Goal: Communication & Community: Answer question/provide support

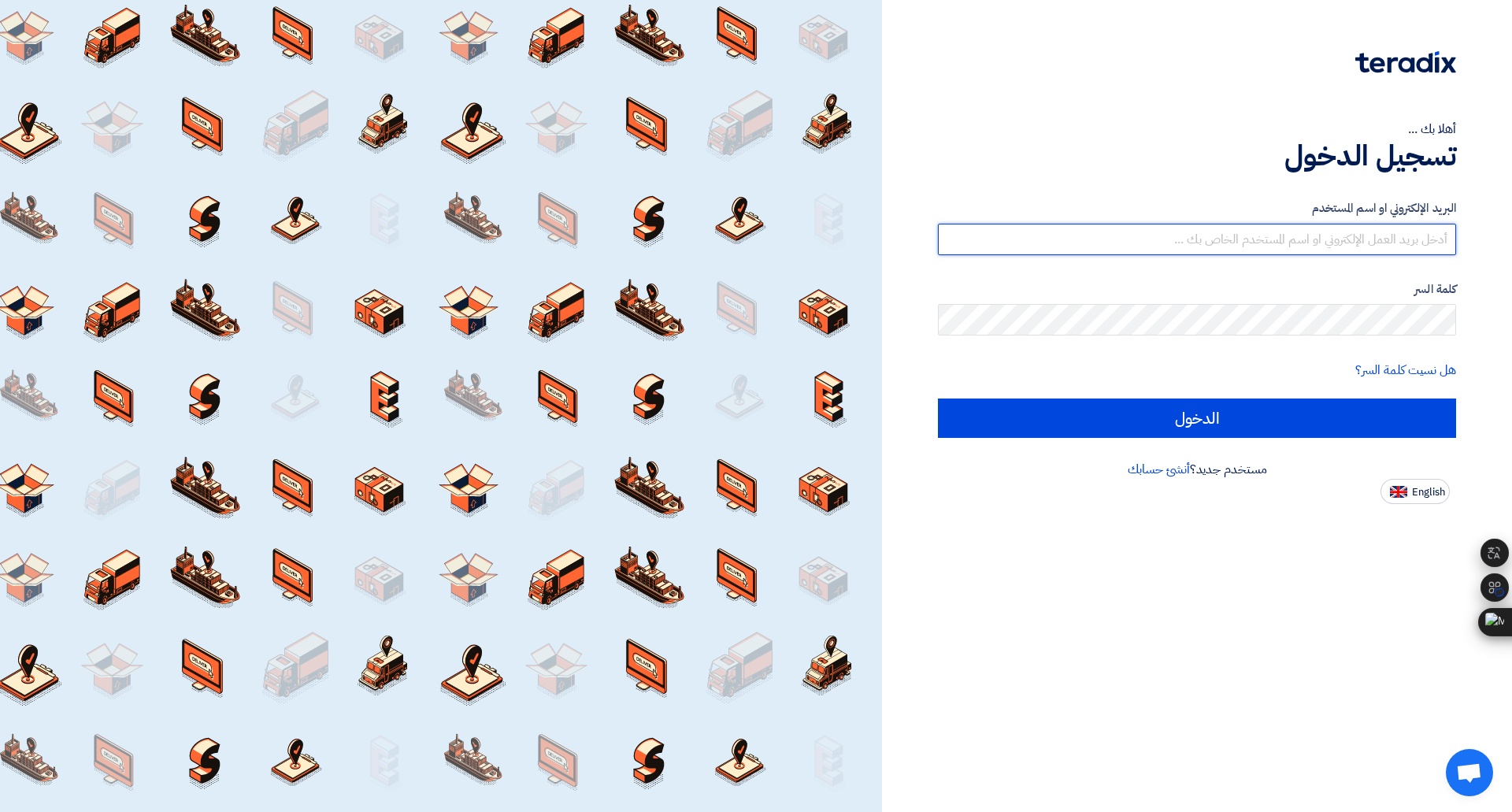
click at [1085, 239] on input "text" at bounding box center [1197, 239] width 518 height 32
type input "[PERSON_NAME][EMAIL_ADDRESS][DOMAIN_NAME]"
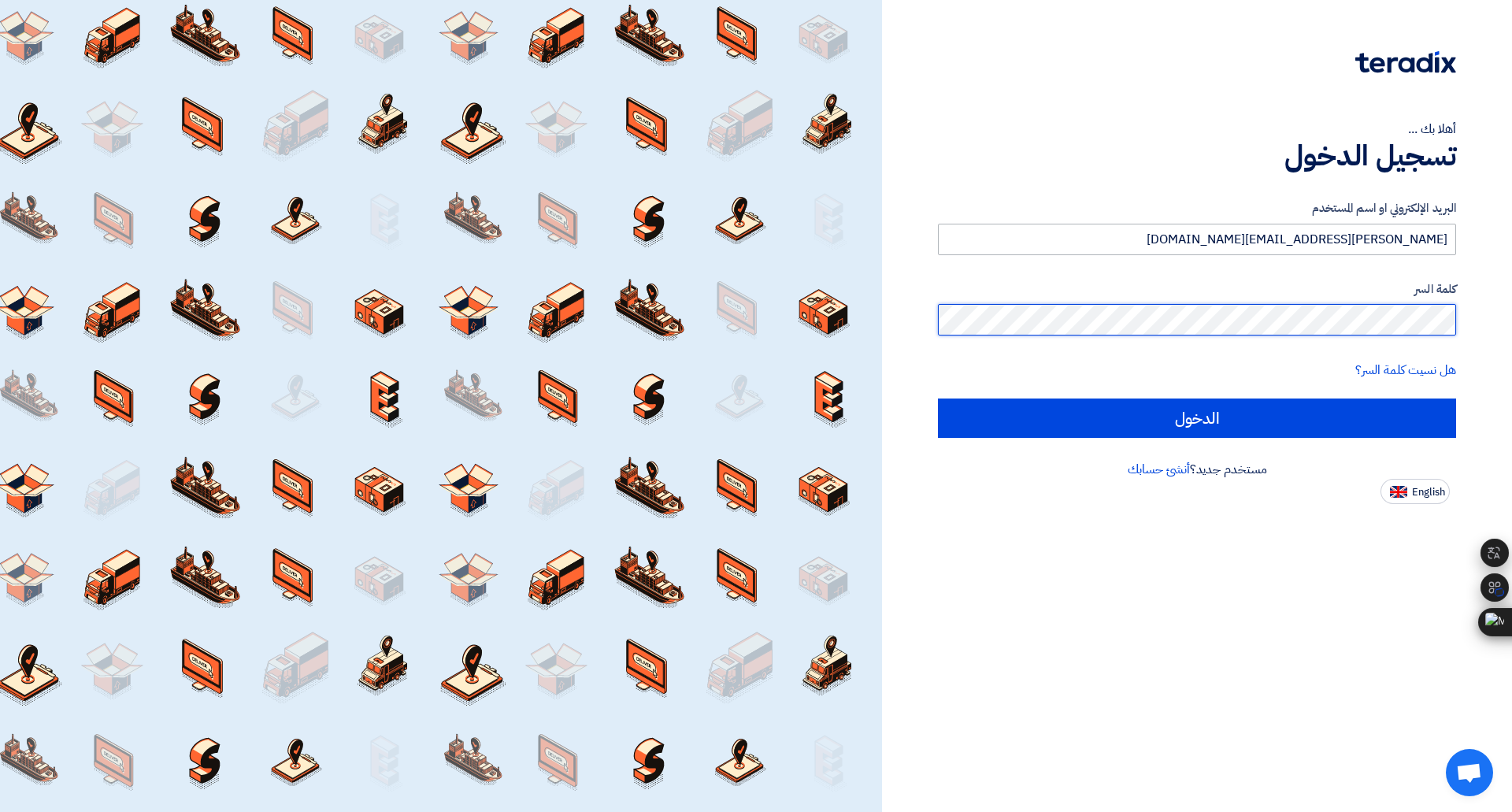
click at [938, 398] on input "الدخول" at bounding box center [1197, 418] width 518 height 40
type input "Sign in"
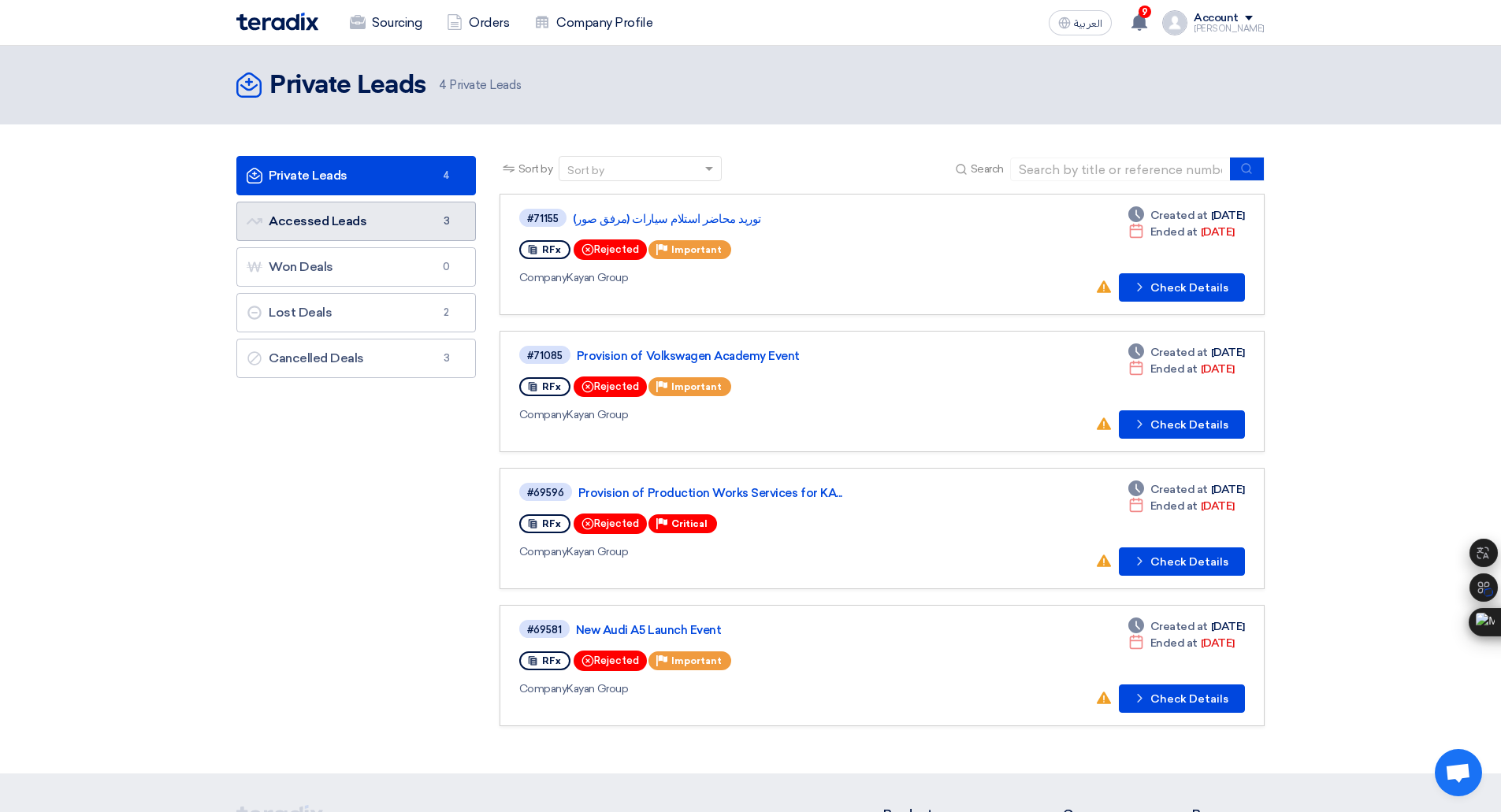
click at [363, 211] on link "Accessed Leads Accessed Leads 3" at bounding box center [356, 221] width 240 height 40
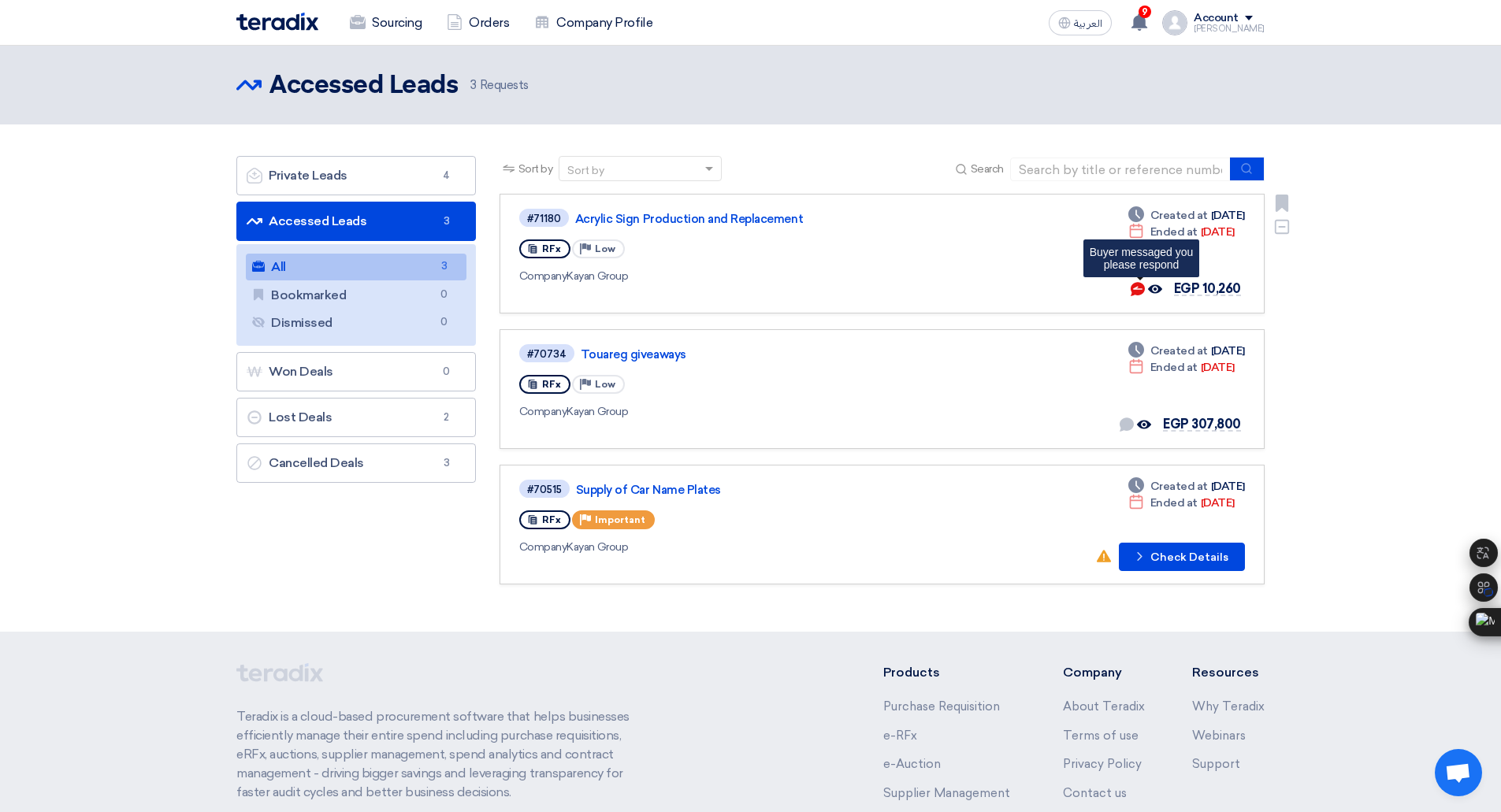
click at [1139, 288] on use at bounding box center [1138, 289] width 15 height 15
click at [623, 215] on link "Acrylic Sign Production and Replacement" at bounding box center [772, 219] width 394 height 15
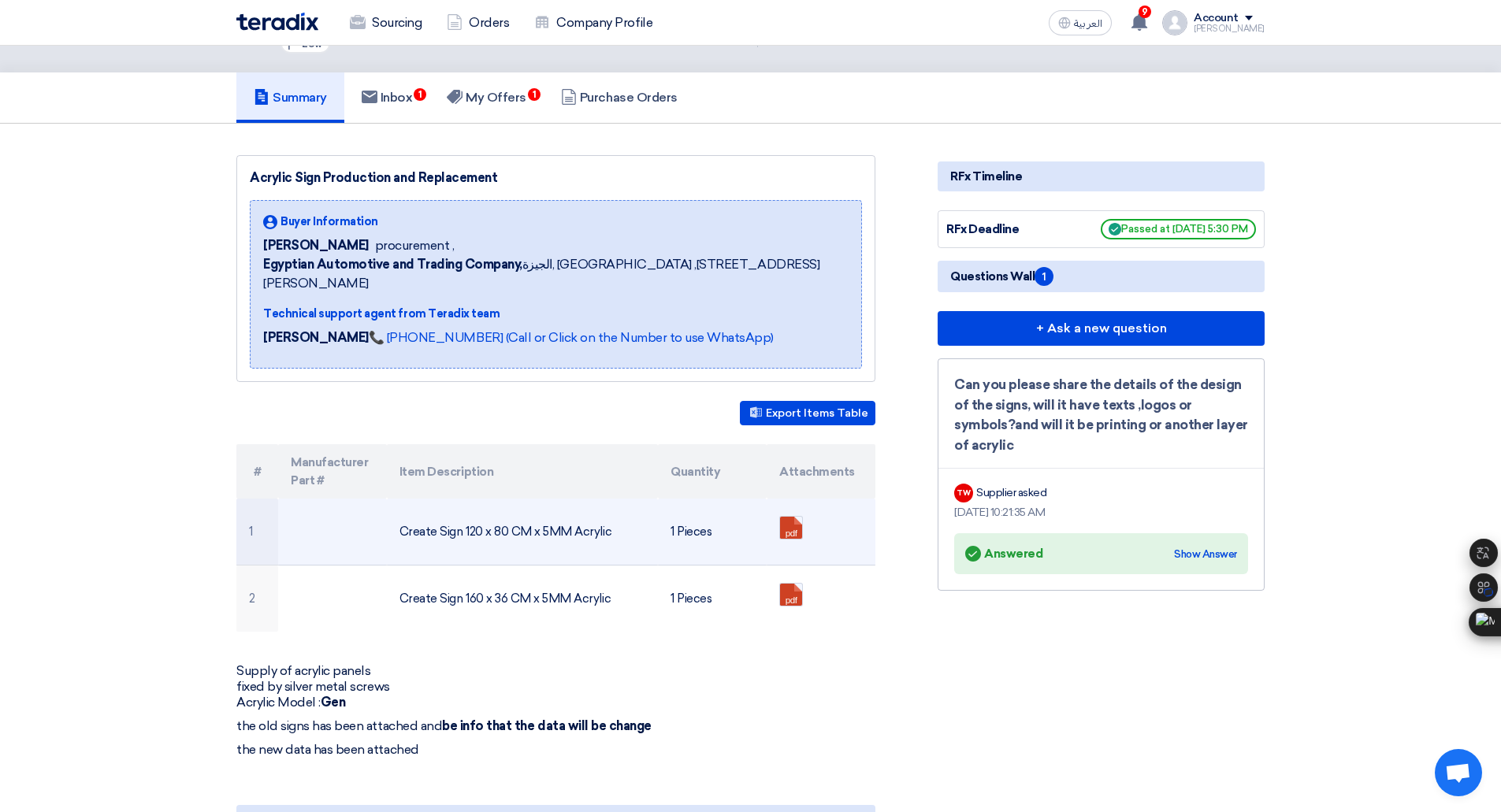
scroll to position [85, 0]
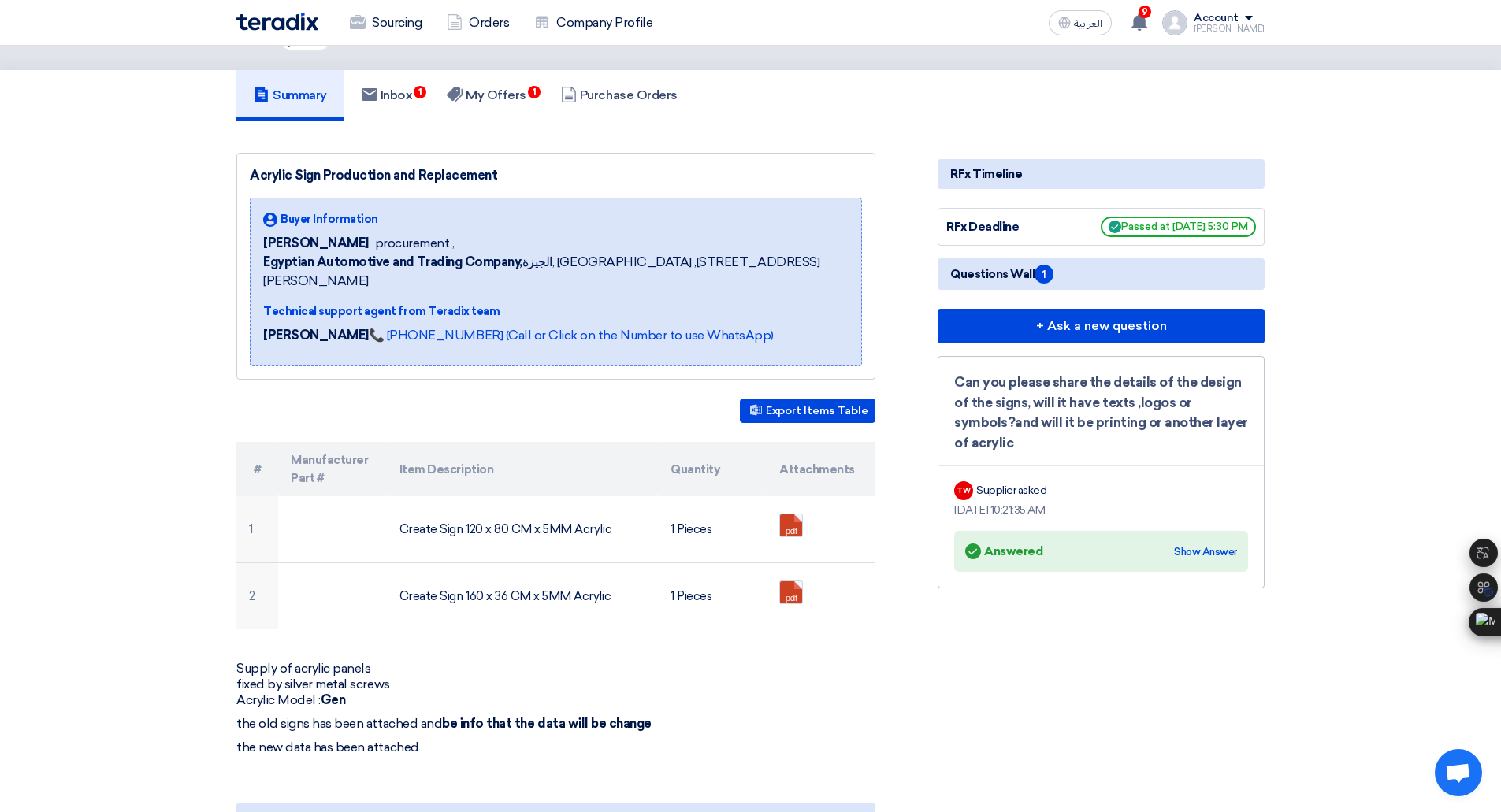
click at [1022, 266] on span "Questions Wall 1" at bounding box center [1001, 274] width 103 height 19
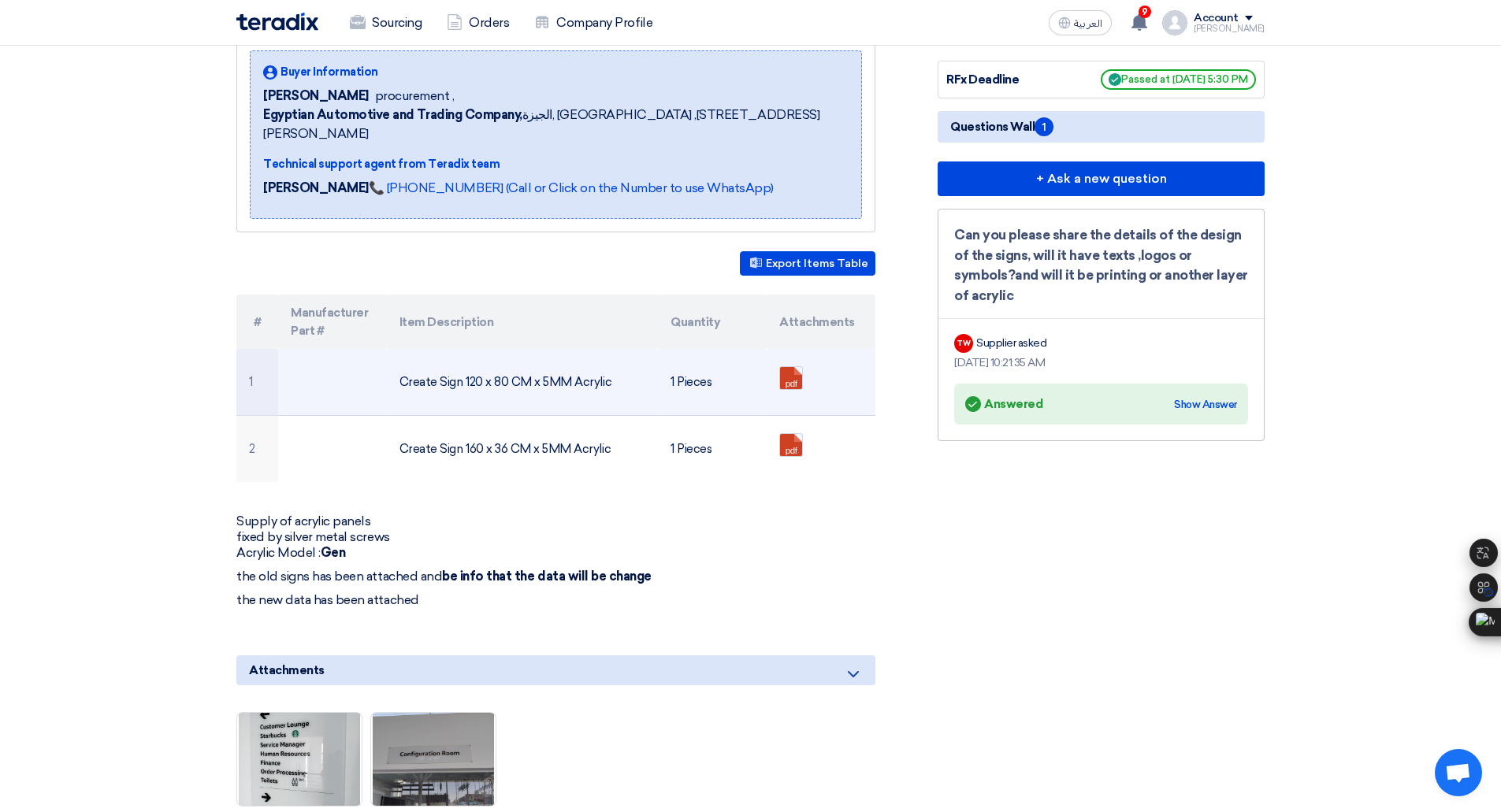
scroll to position [0, 0]
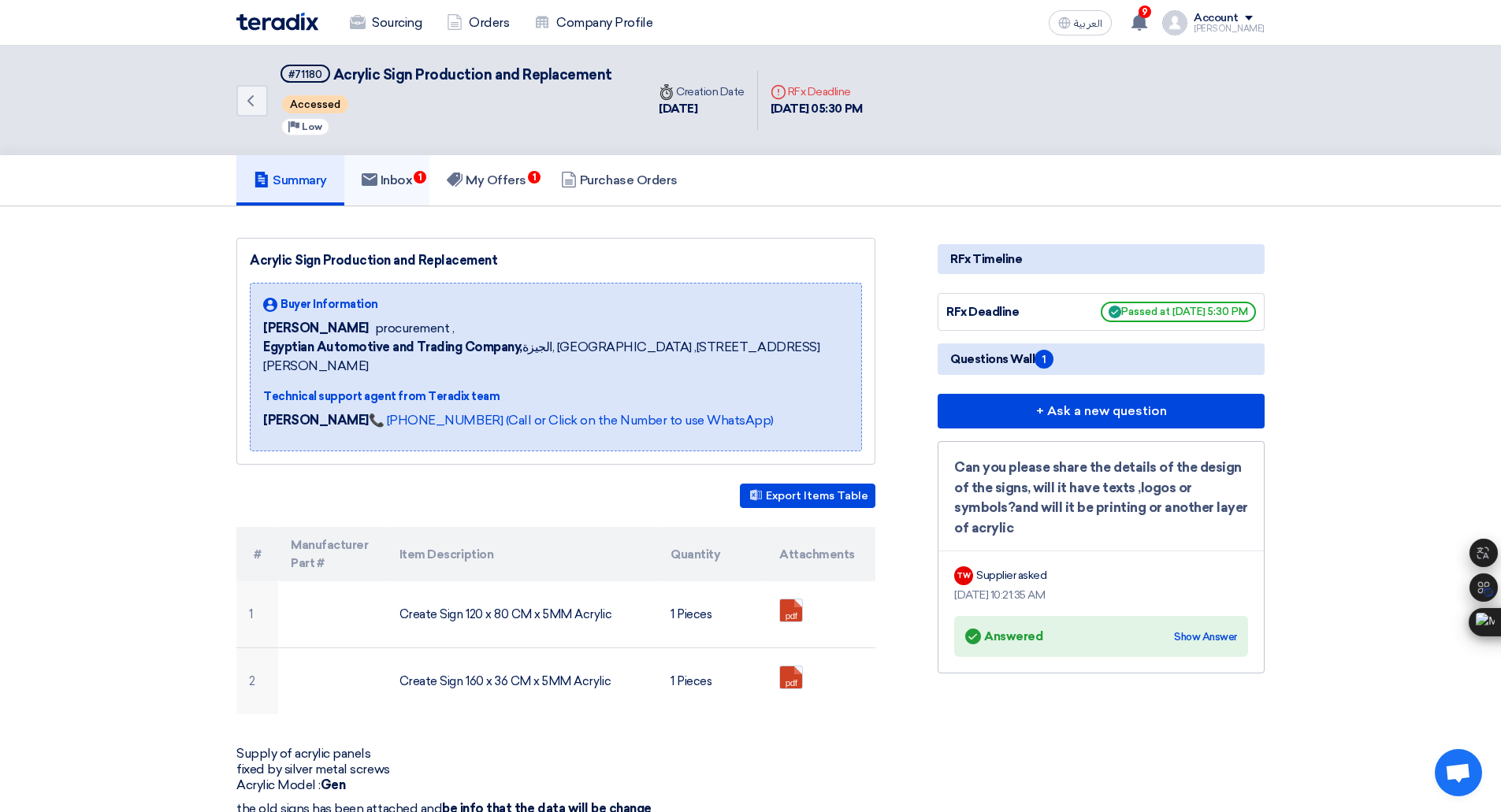
click at [404, 167] on link "Inbox 1" at bounding box center [387, 181] width 86 height 50
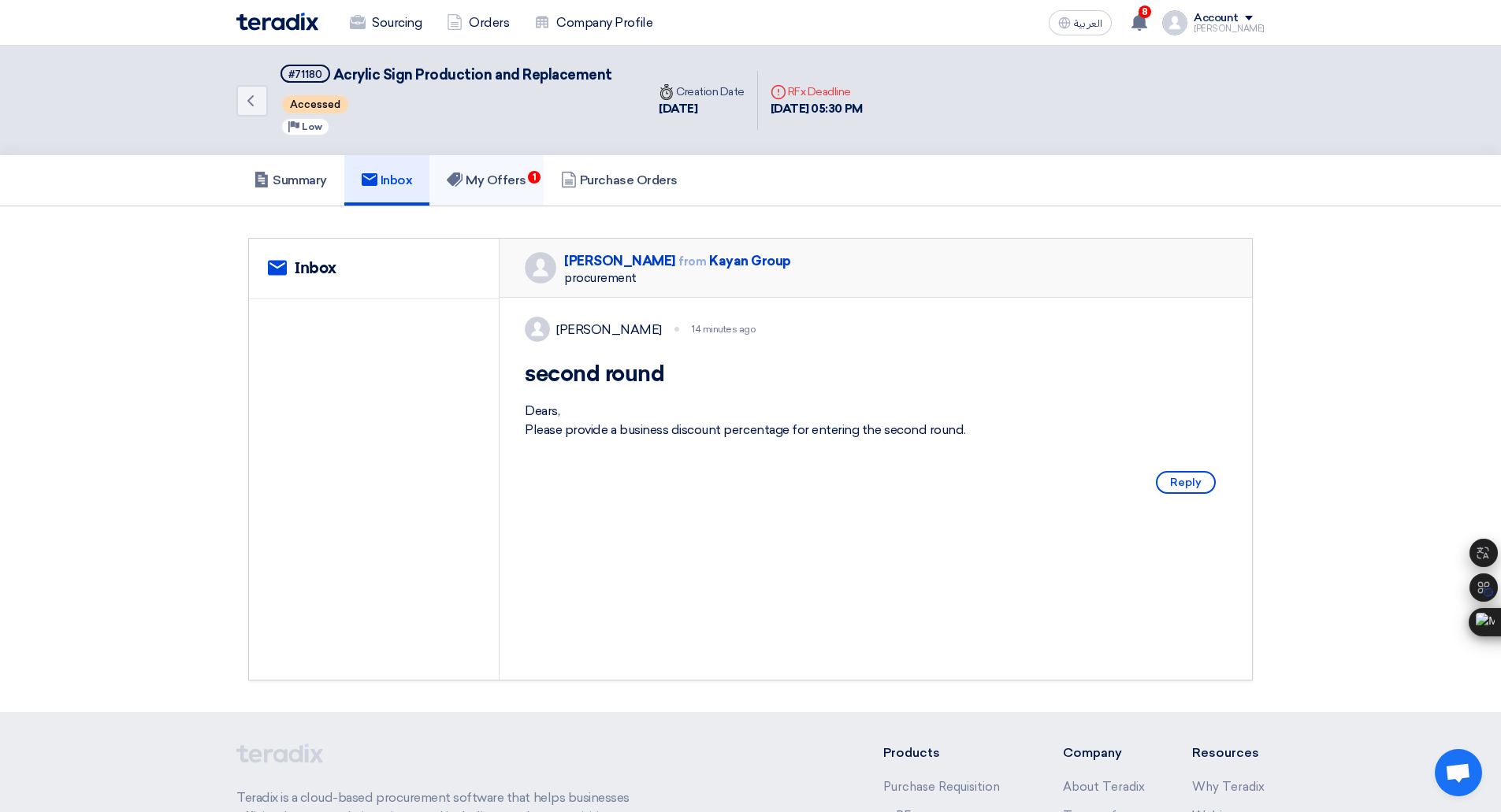
click at [501, 180] on h5 "My Offers 1" at bounding box center [486, 180] width 79 height 15
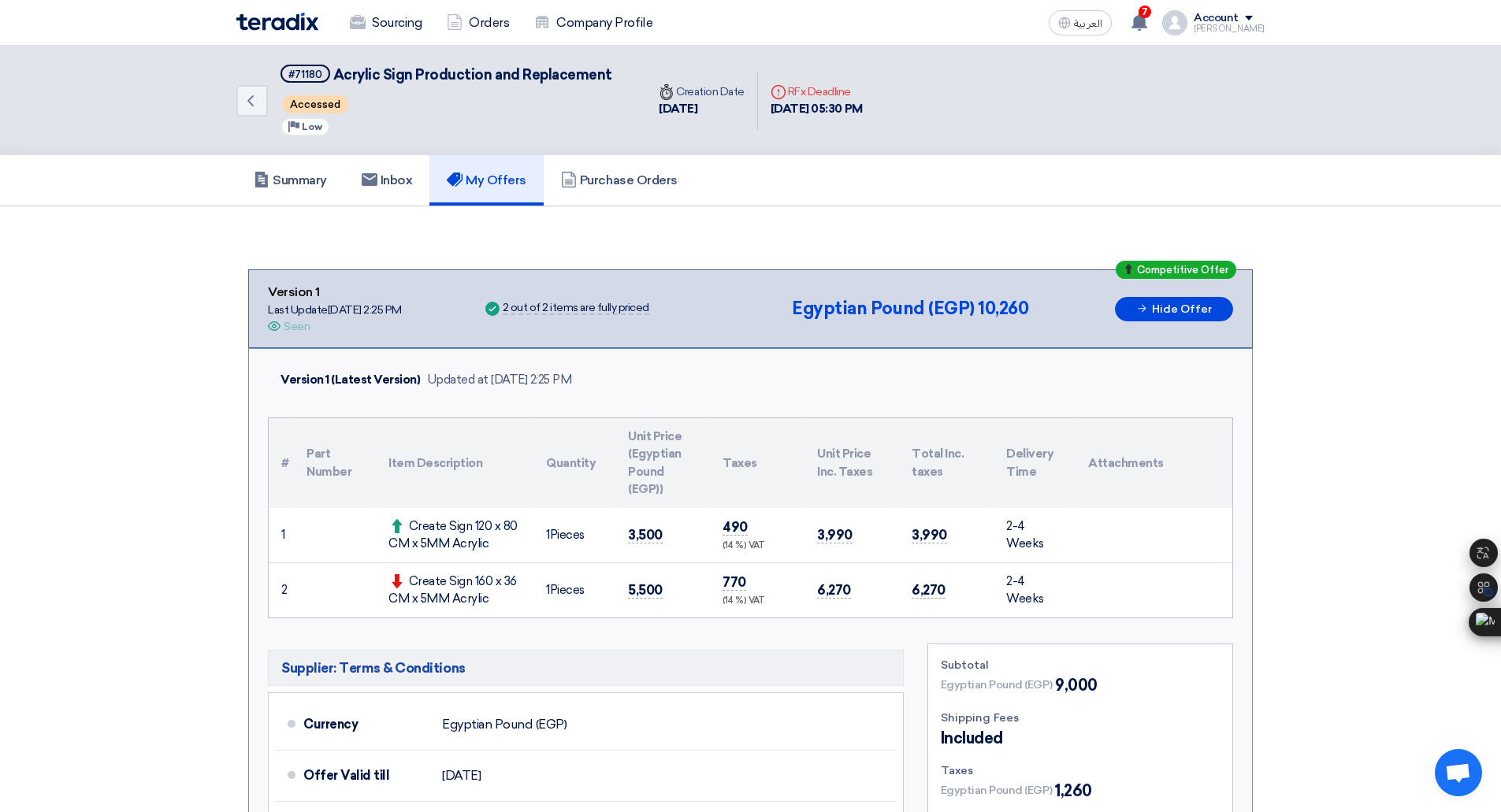
click at [480, 169] on link "My Offers" at bounding box center [486, 181] width 114 height 50
click at [607, 194] on link "Purchase Orders" at bounding box center [619, 181] width 151 height 50
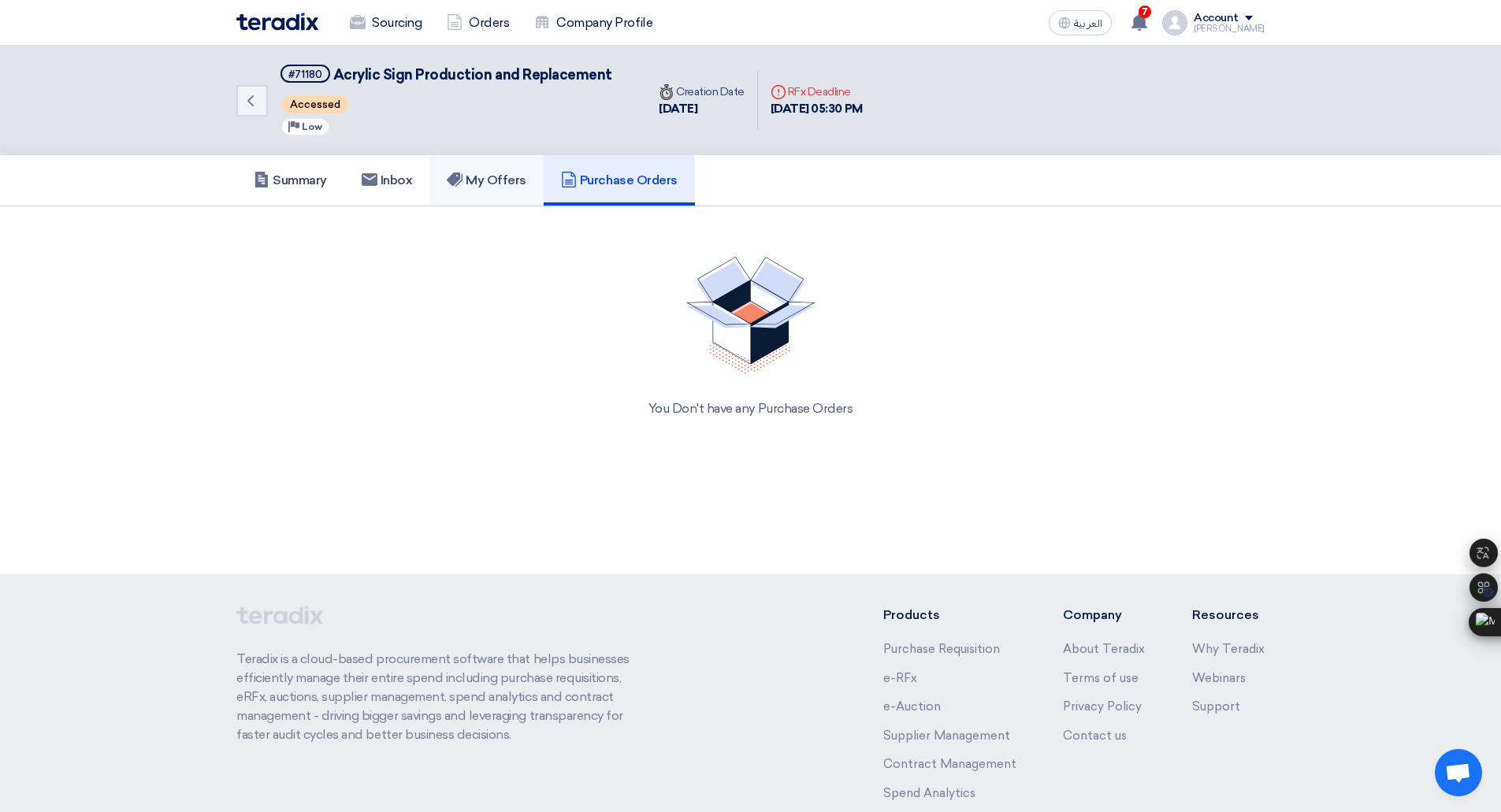
click at [471, 180] on h5 "My Offers" at bounding box center [486, 180] width 79 height 15
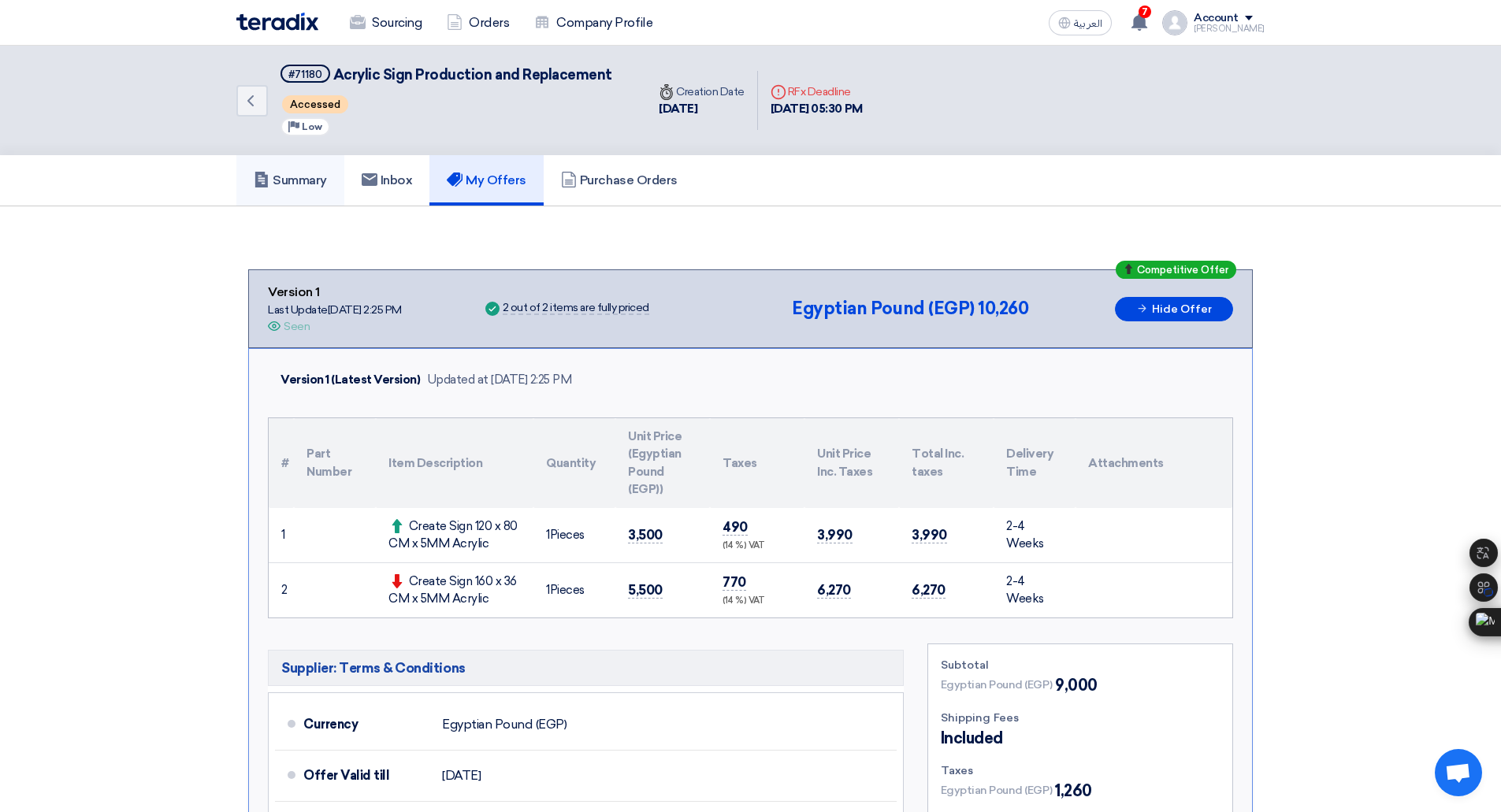
click at [307, 181] on h5 "Summary" at bounding box center [290, 180] width 73 height 15
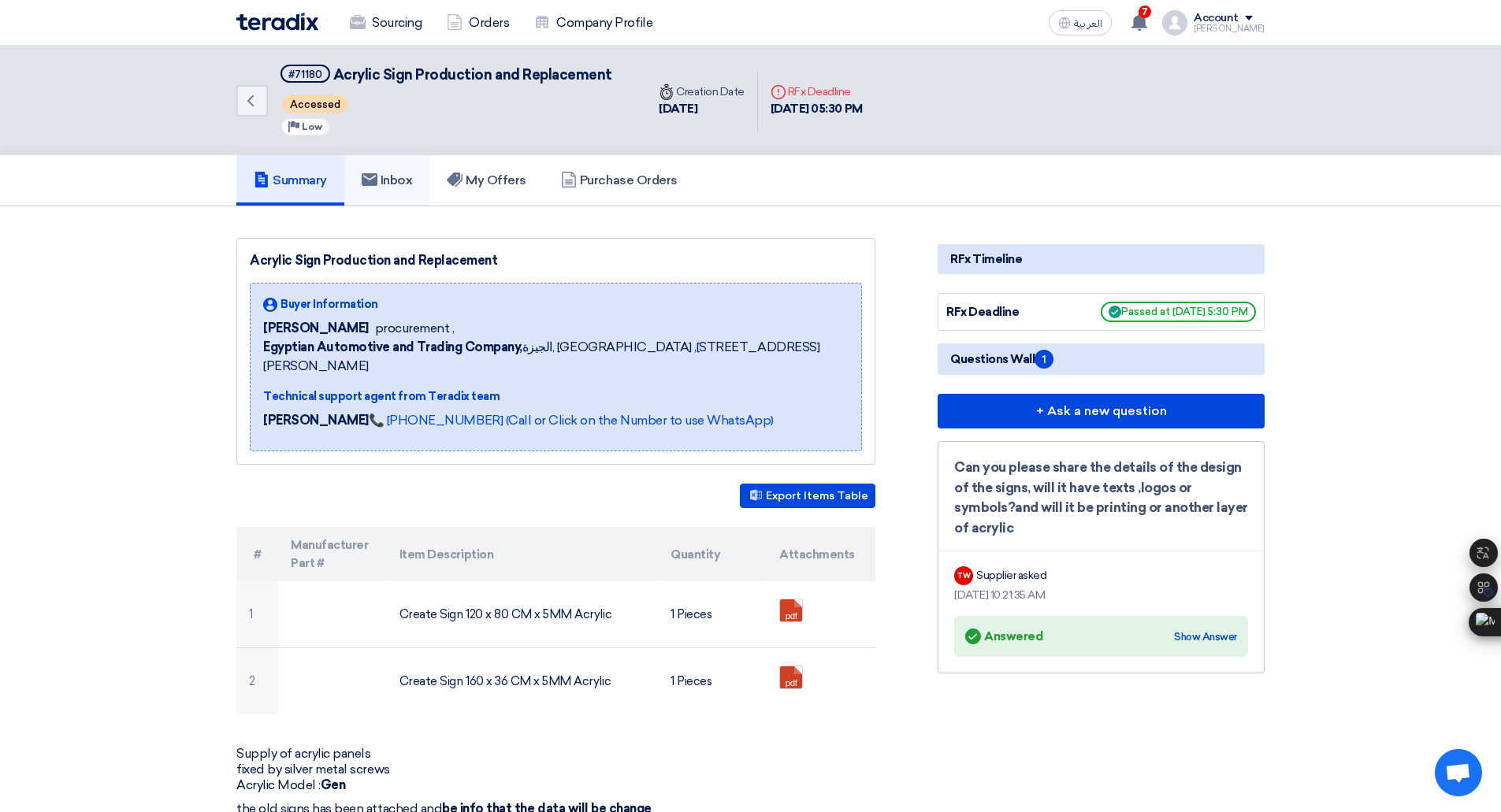
click at [408, 184] on h5 "Inbox" at bounding box center [386, 180] width 51 height 15
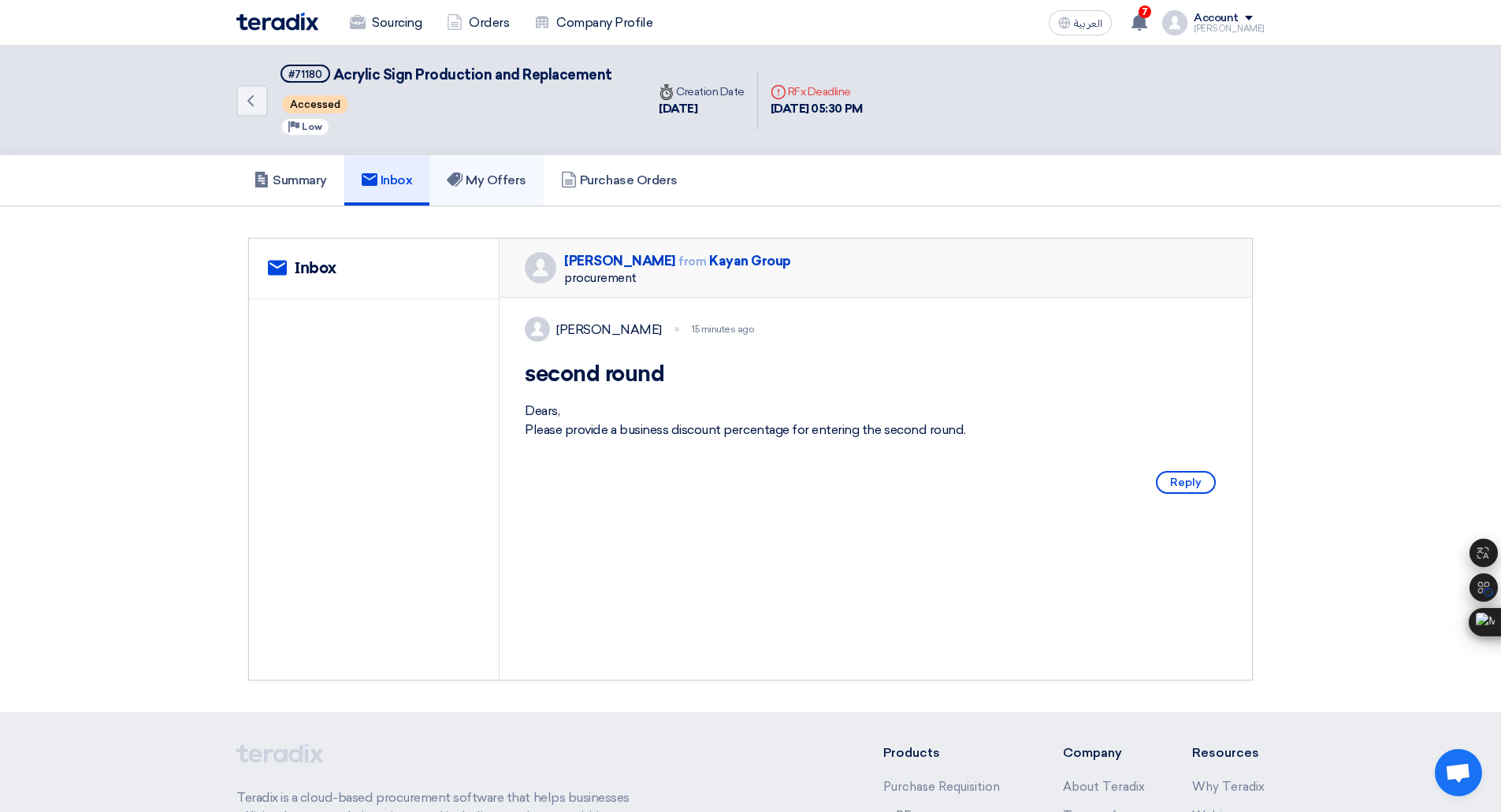
click at [480, 187] on h5 "My Offers" at bounding box center [486, 180] width 79 height 15
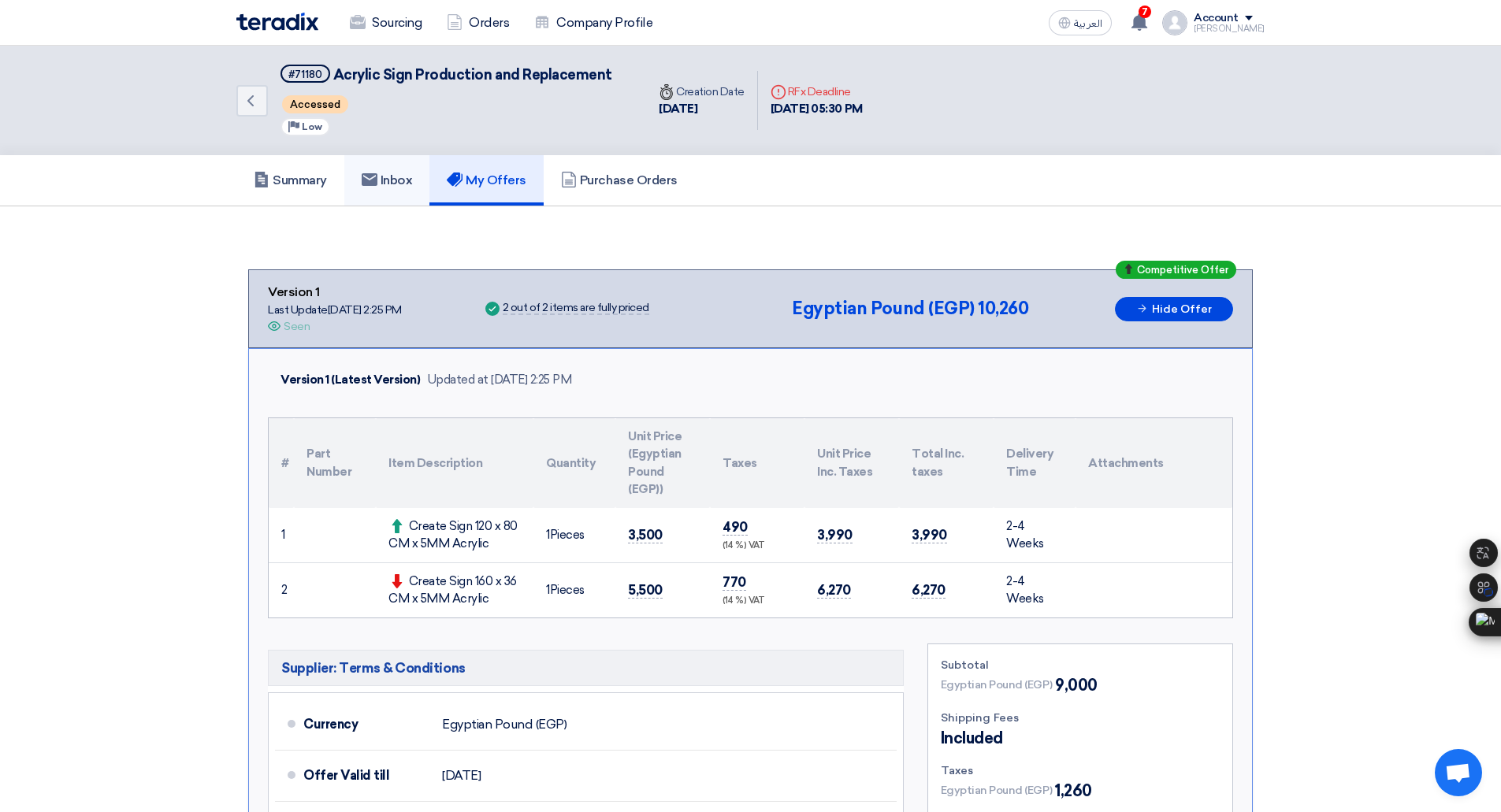
click at [405, 186] on h5 "Inbox" at bounding box center [386, 180] width 51 height 15
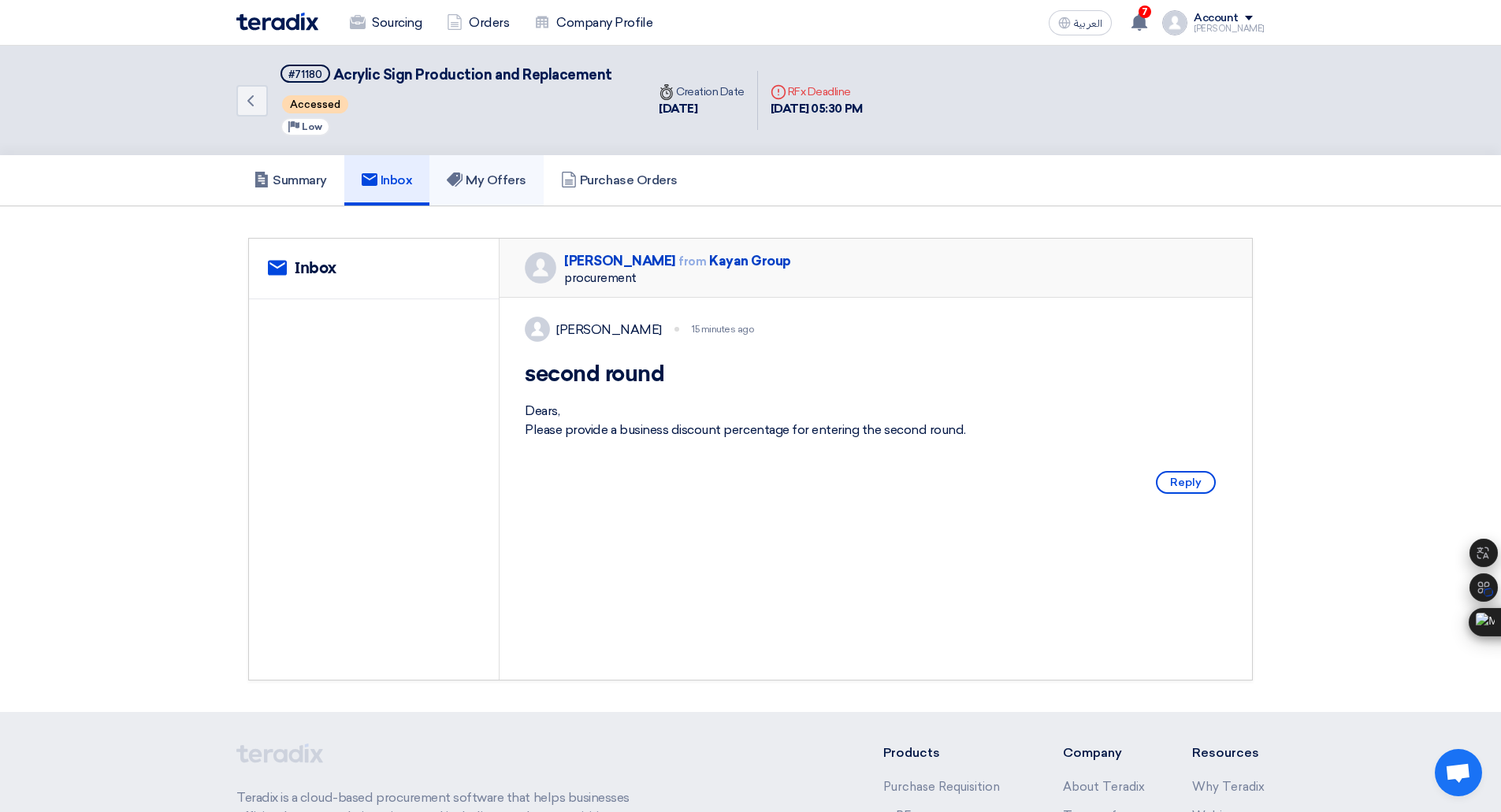
click at [480, 191] on link "My Offers" at bounding box center [486, 181] width 114 height 50
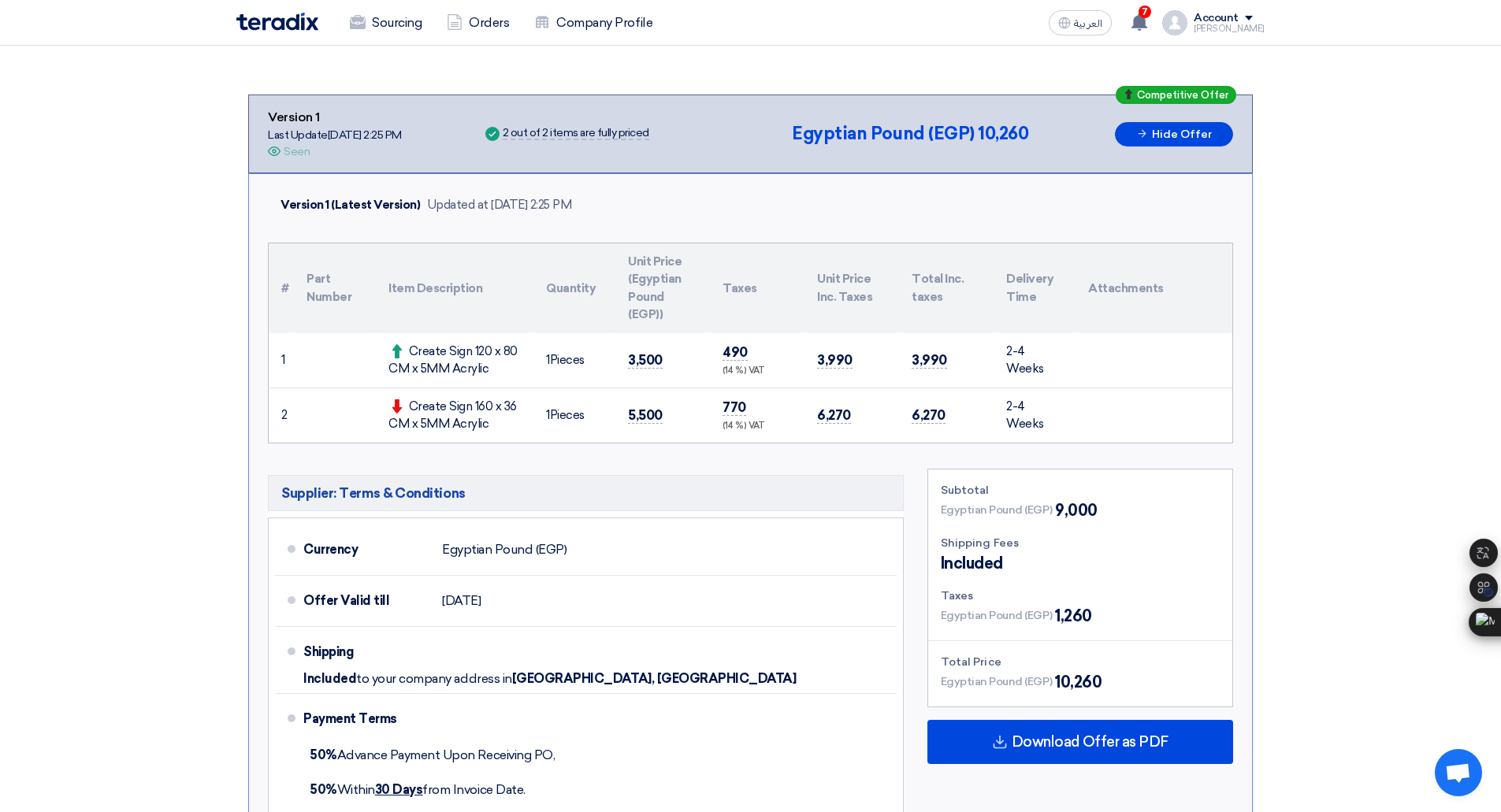
scroll to position [176, 0]
click at [464, 43] on div "Sourcing Orders Company Profile العربية ع 7 You received a new message from Kay…" at bounding box center [750, 22] width 1051 height 45
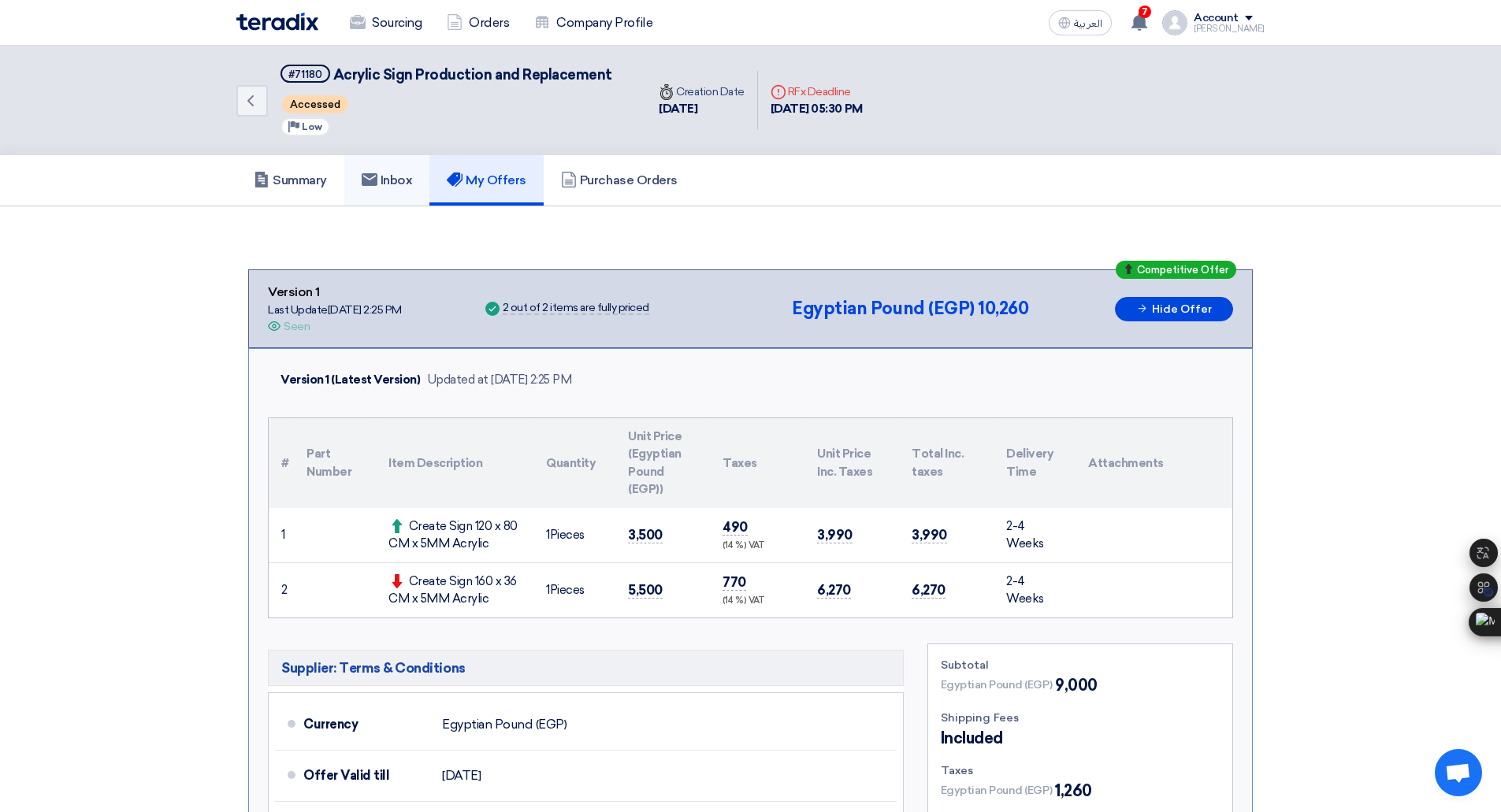
click at [397, 180] on h5 "Inbox" at bounding box center [386, 180] width 51 height 15
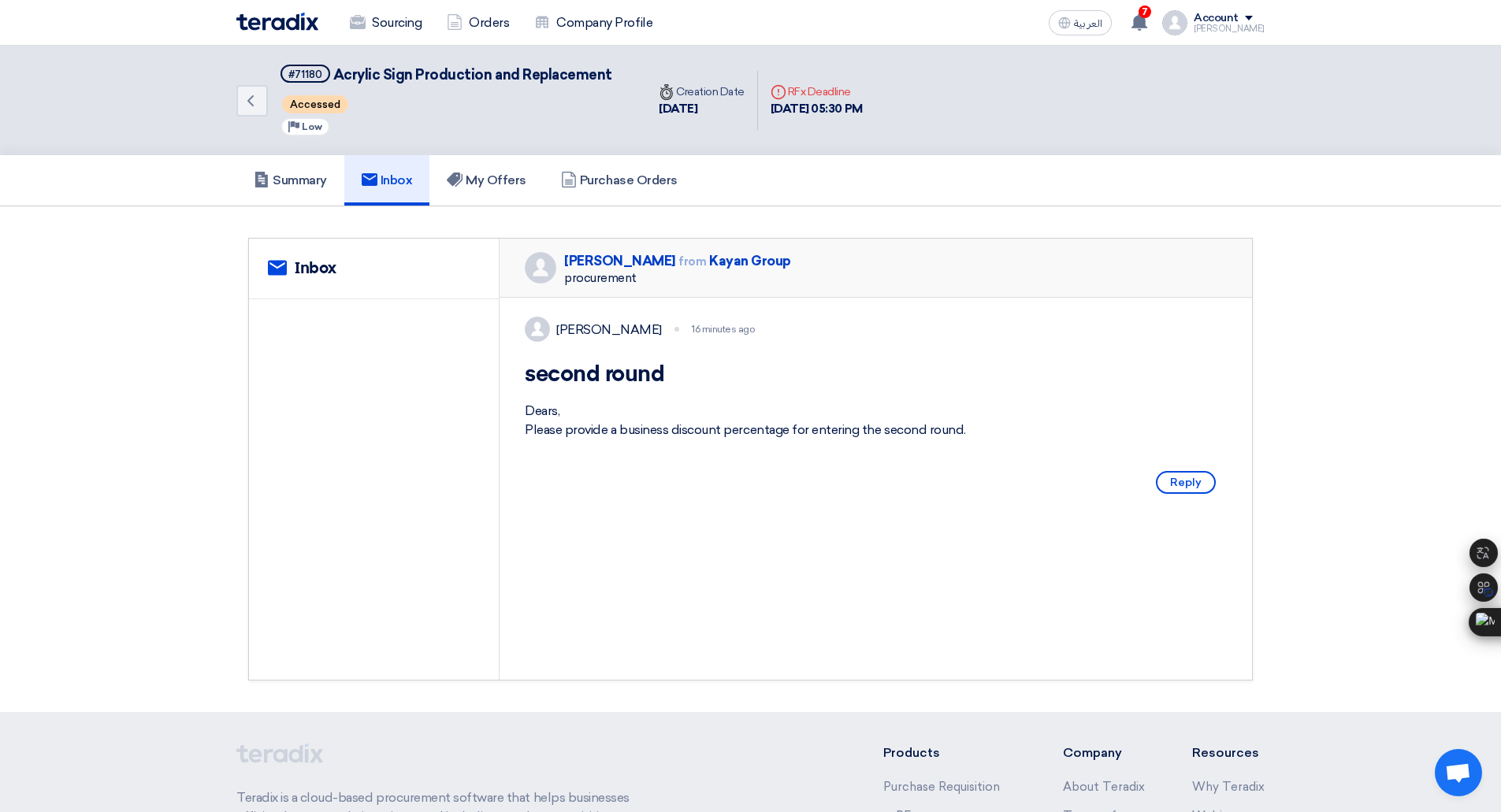
click at [1177, 494] on span "Reply" at bounding box center [1186, 483] width 60 height 23
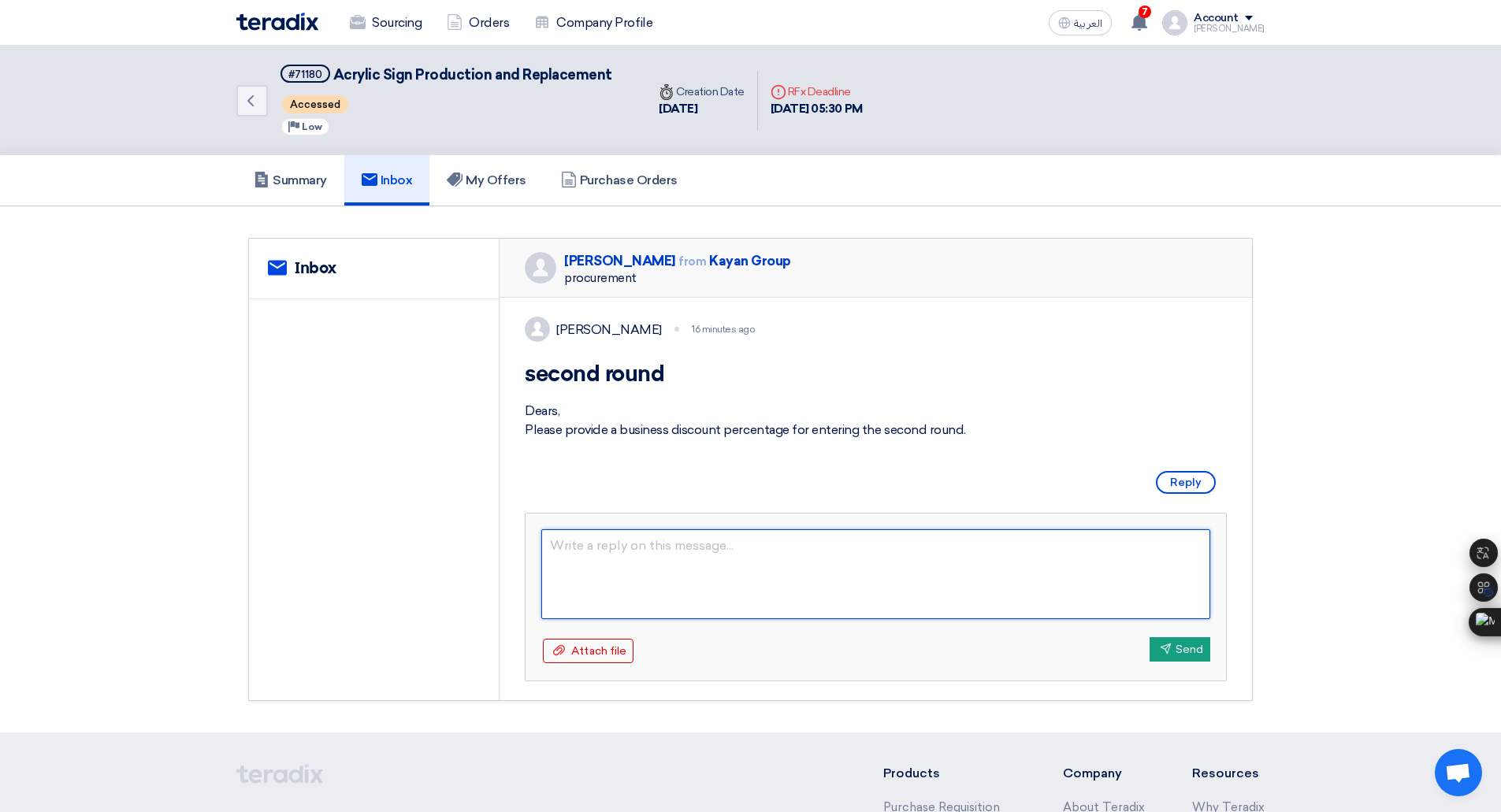
click at [874, 601] on textarea at bounding box center [876, 574] width 669 height 90
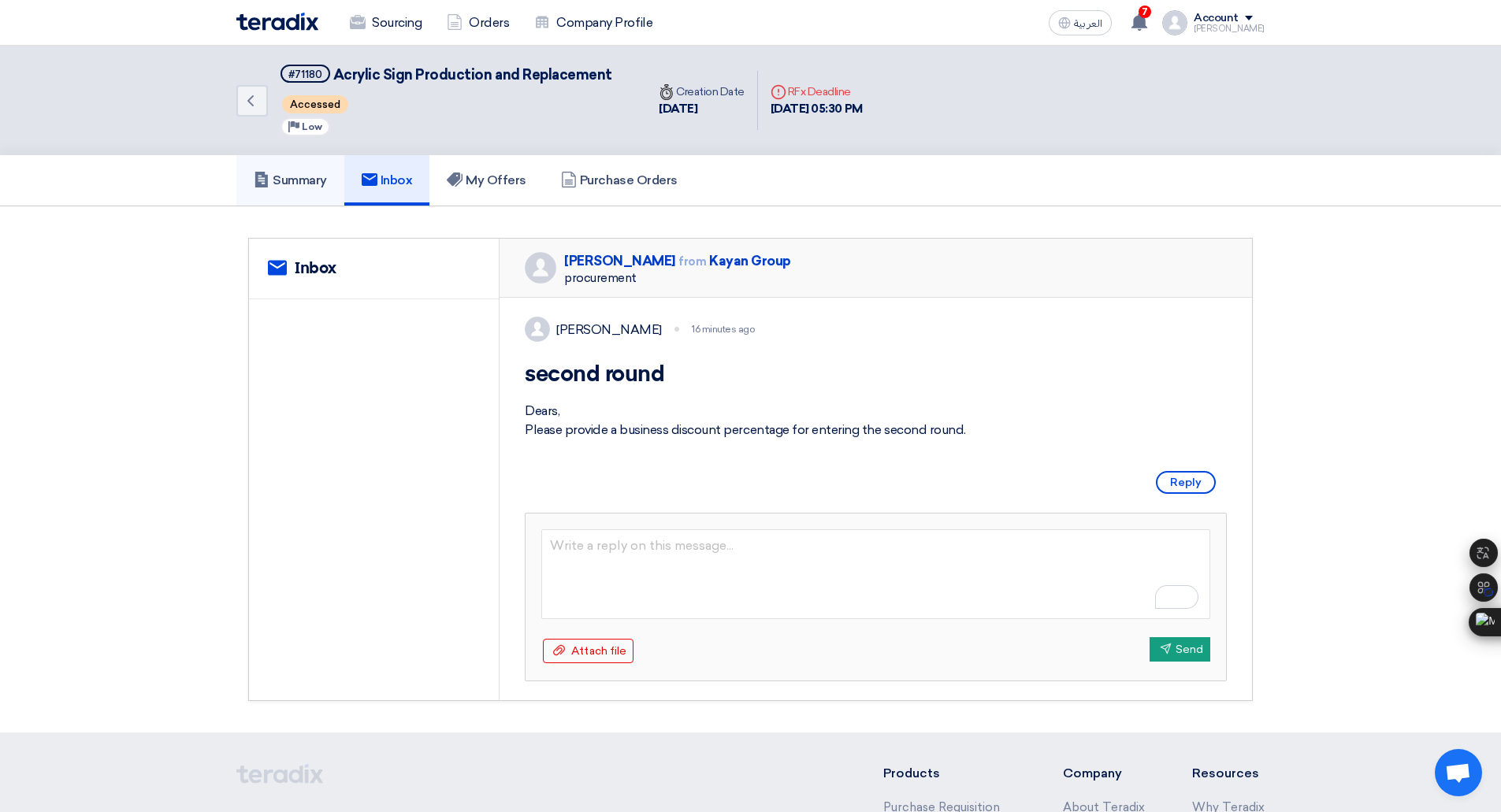
click at [274, 177] on h5 "Summary" at bounding box center [290, 180] width 73 height 15
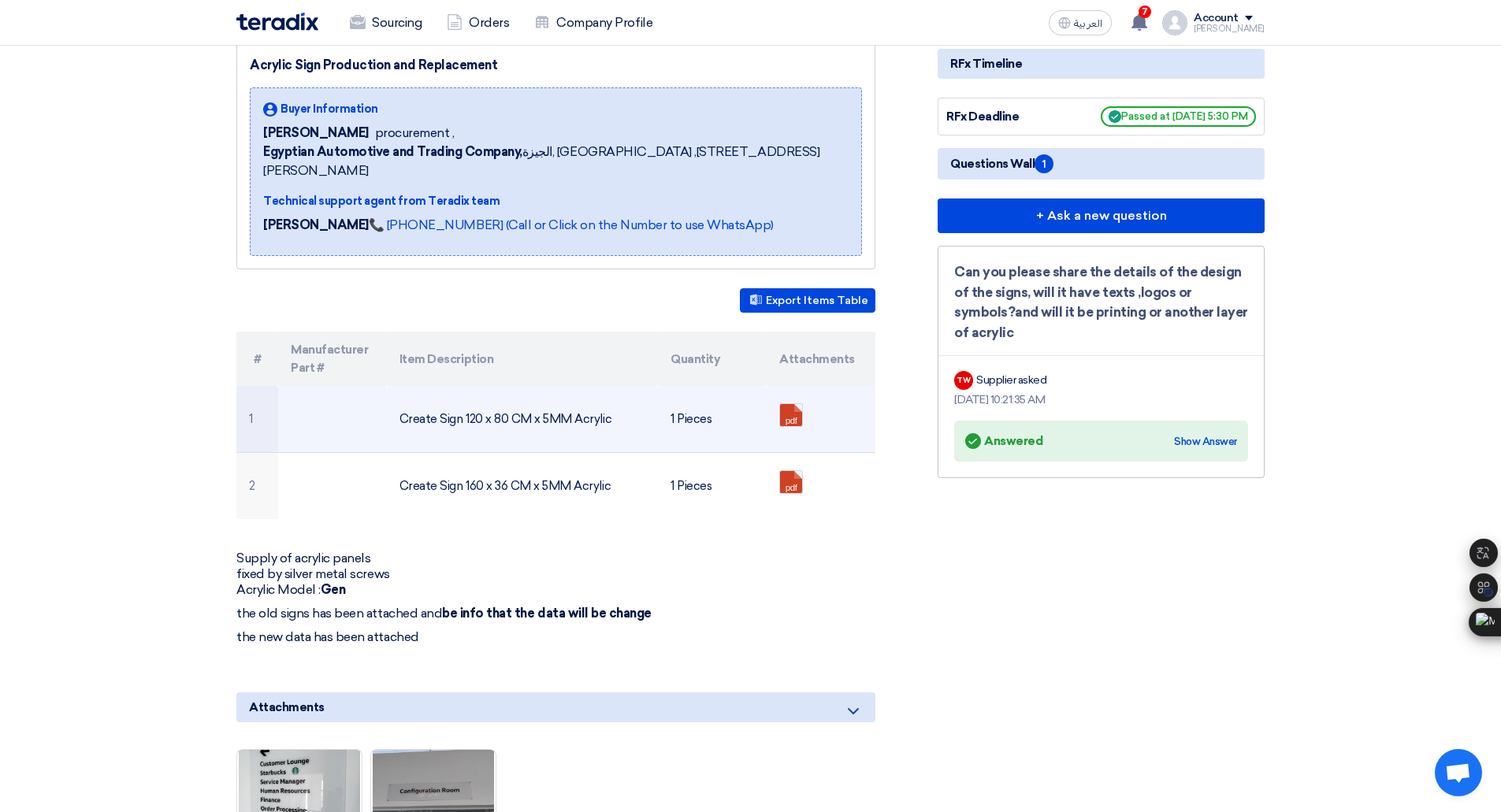
scroll to position [198, 0]
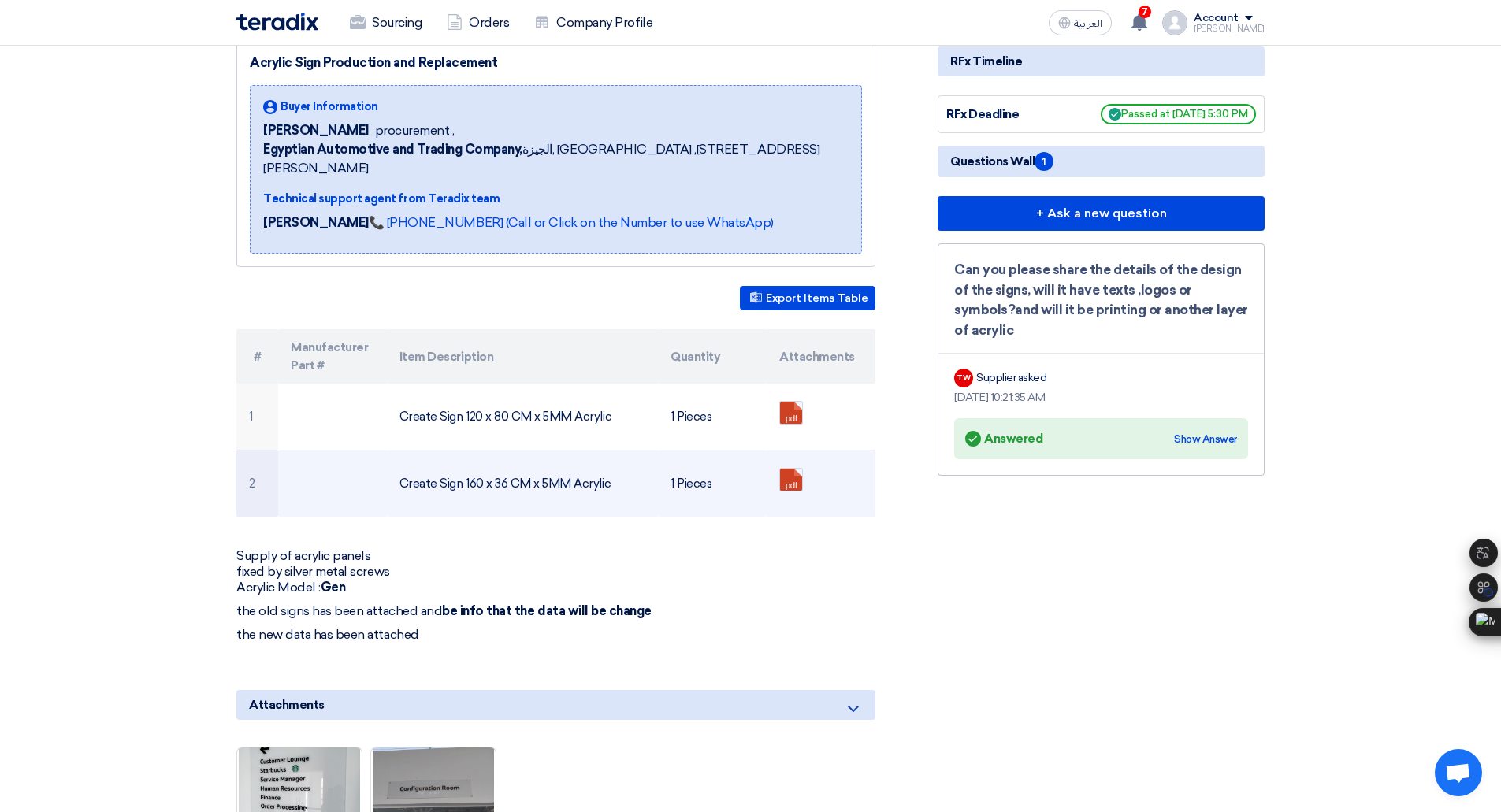
drag, startPoint x: 389, startPoint y: 464, endPoint x: 607, endPoint y: 484, distance: 218.9
click at [607, 484] on td "Create Sign 160 x 36 CM x 5MM Acrylic" at bounding box center [523, 483] width 272 height 67
copy td "Create Sign 160 x 36 CM x 5MM Acrylic"
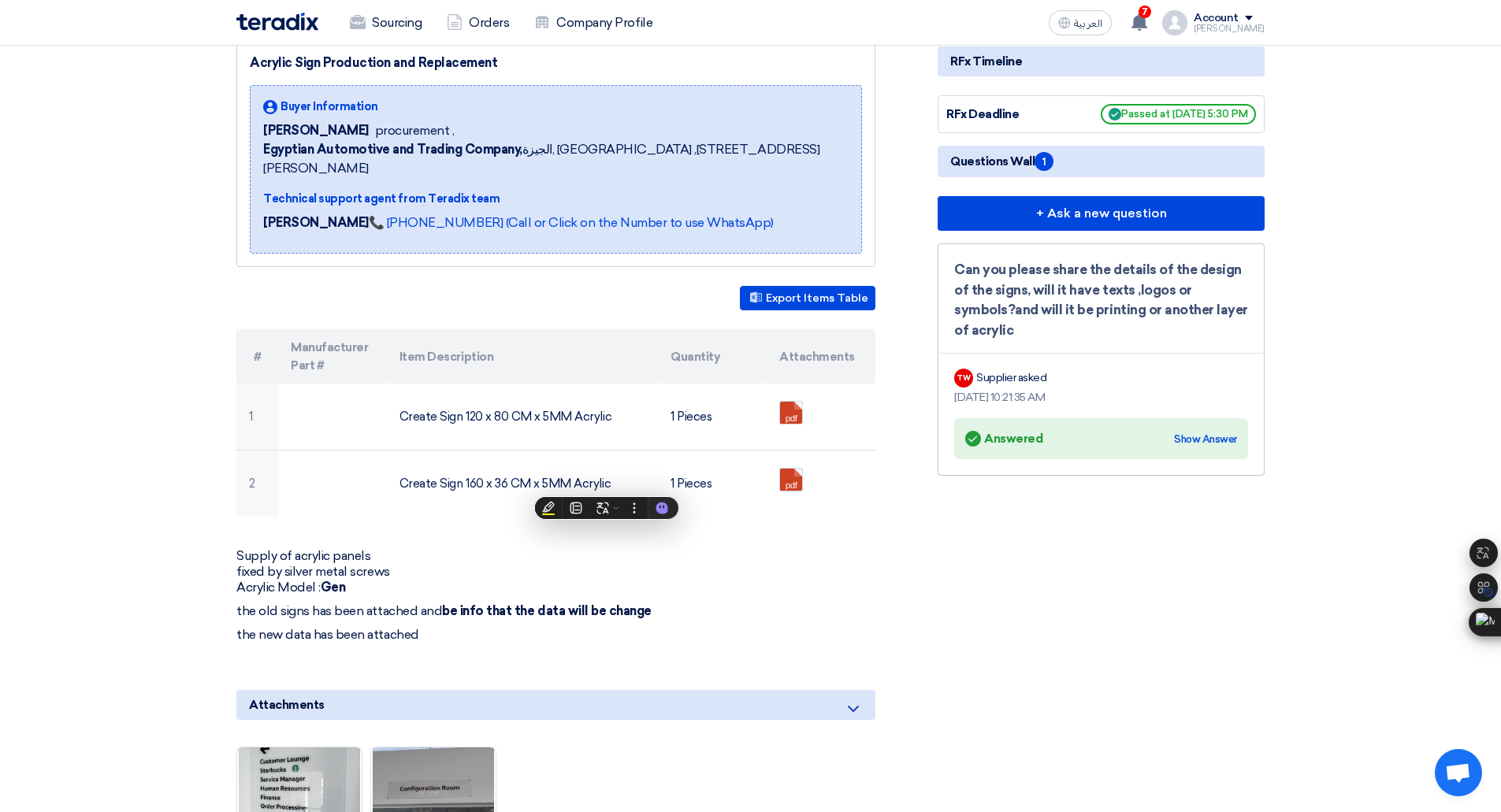
scroll to position [0, 0]
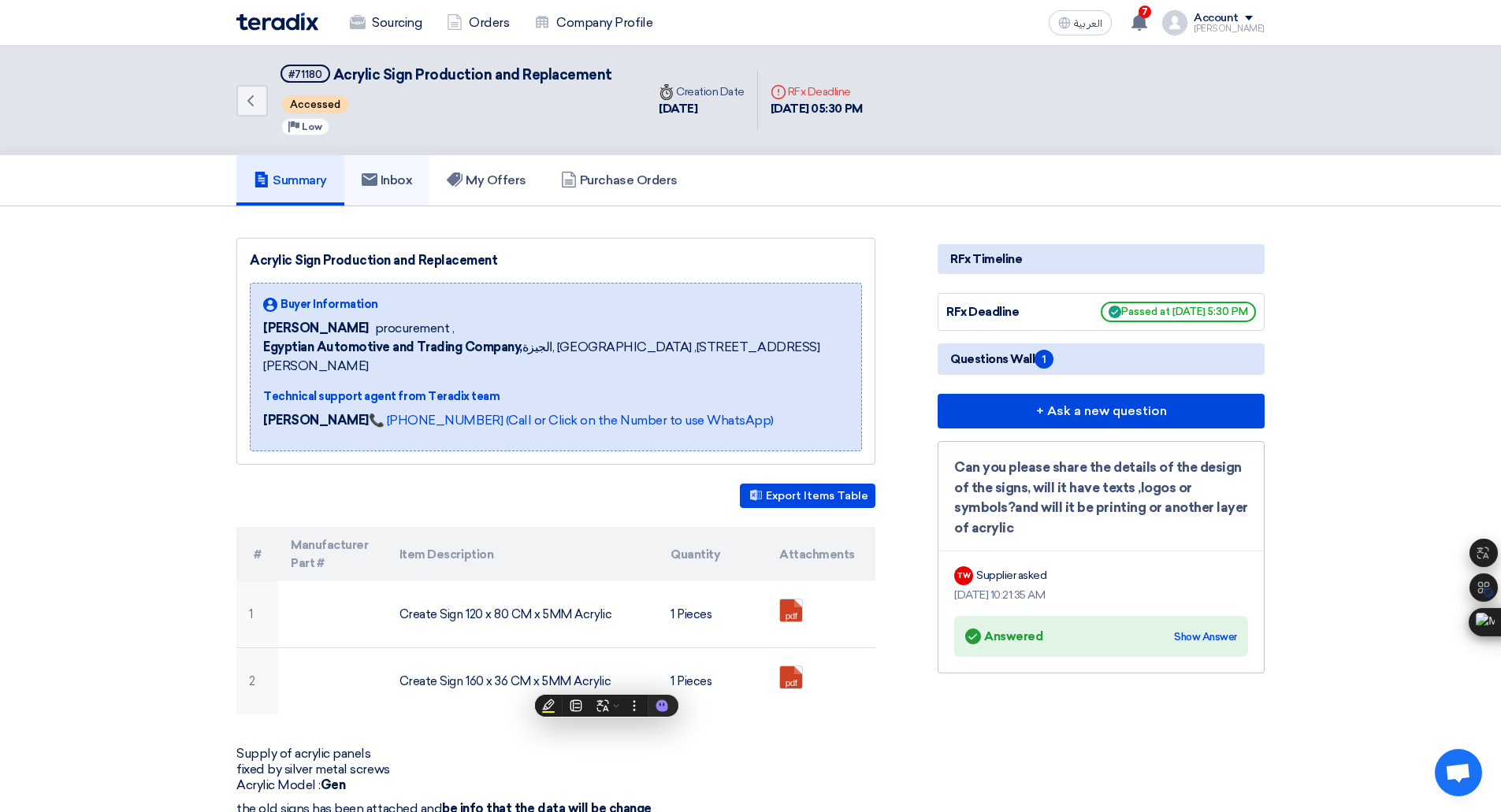
click at [425, 189] on link "Inbox" at bounding box center [387, 181] width 86 height 50
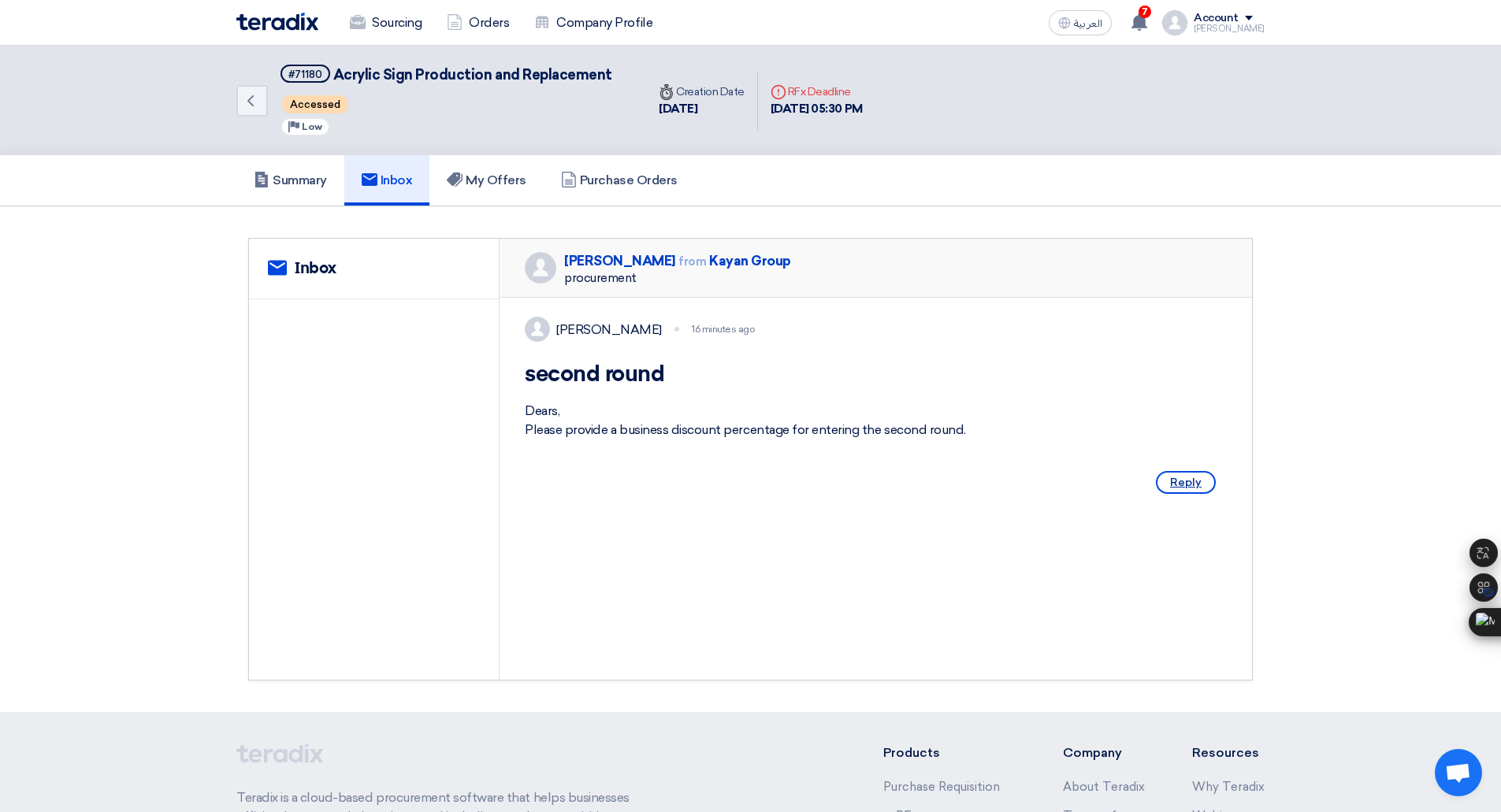
click at [1179, 494] on span "Reply" at bounding box center [1186, 483] width 60 height 23
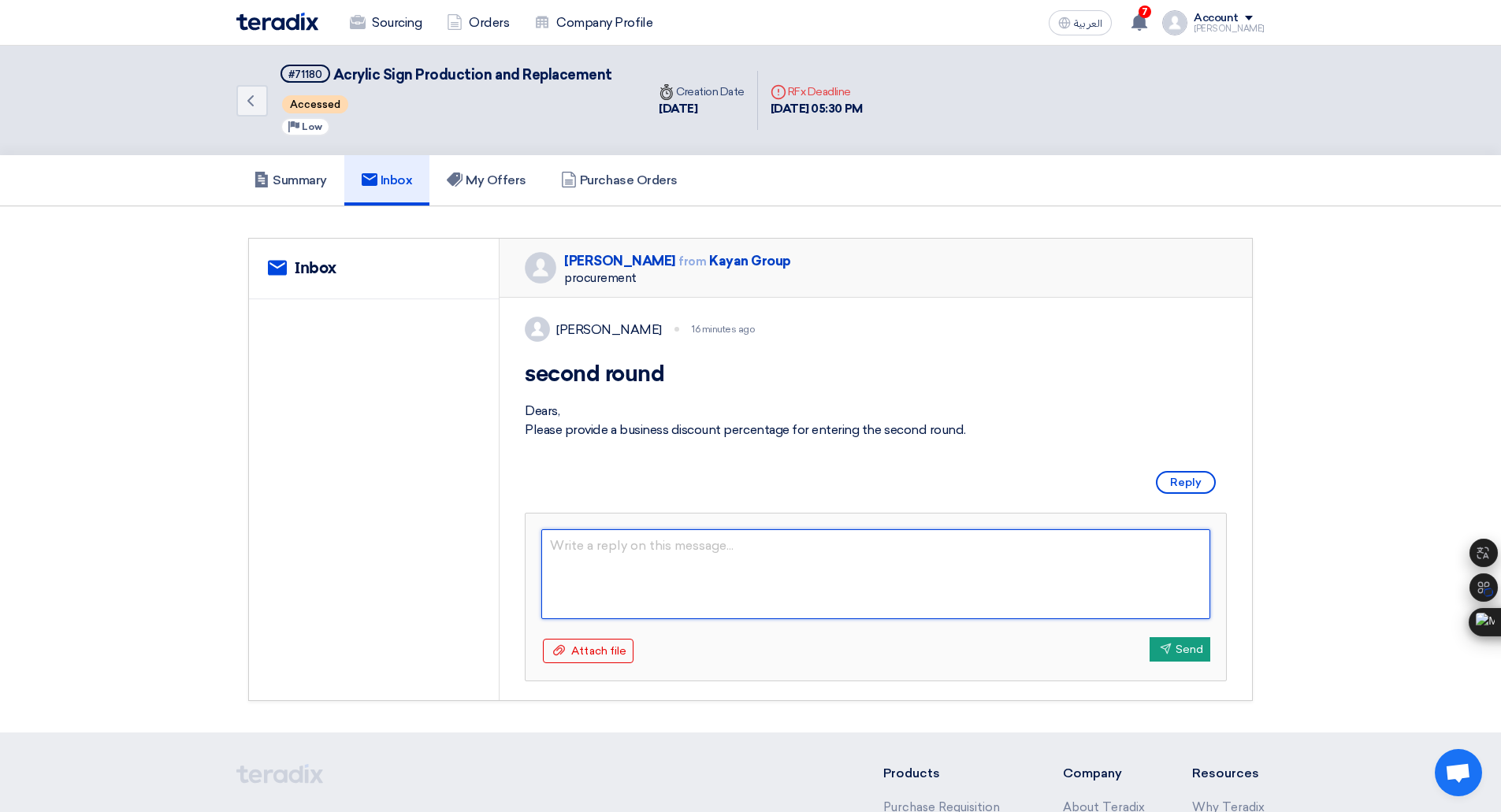
click at [955, 578] on textarea at bounding box center [876, 574] width 669 height 90
type textarea "We can apply a 500 EGP disc"
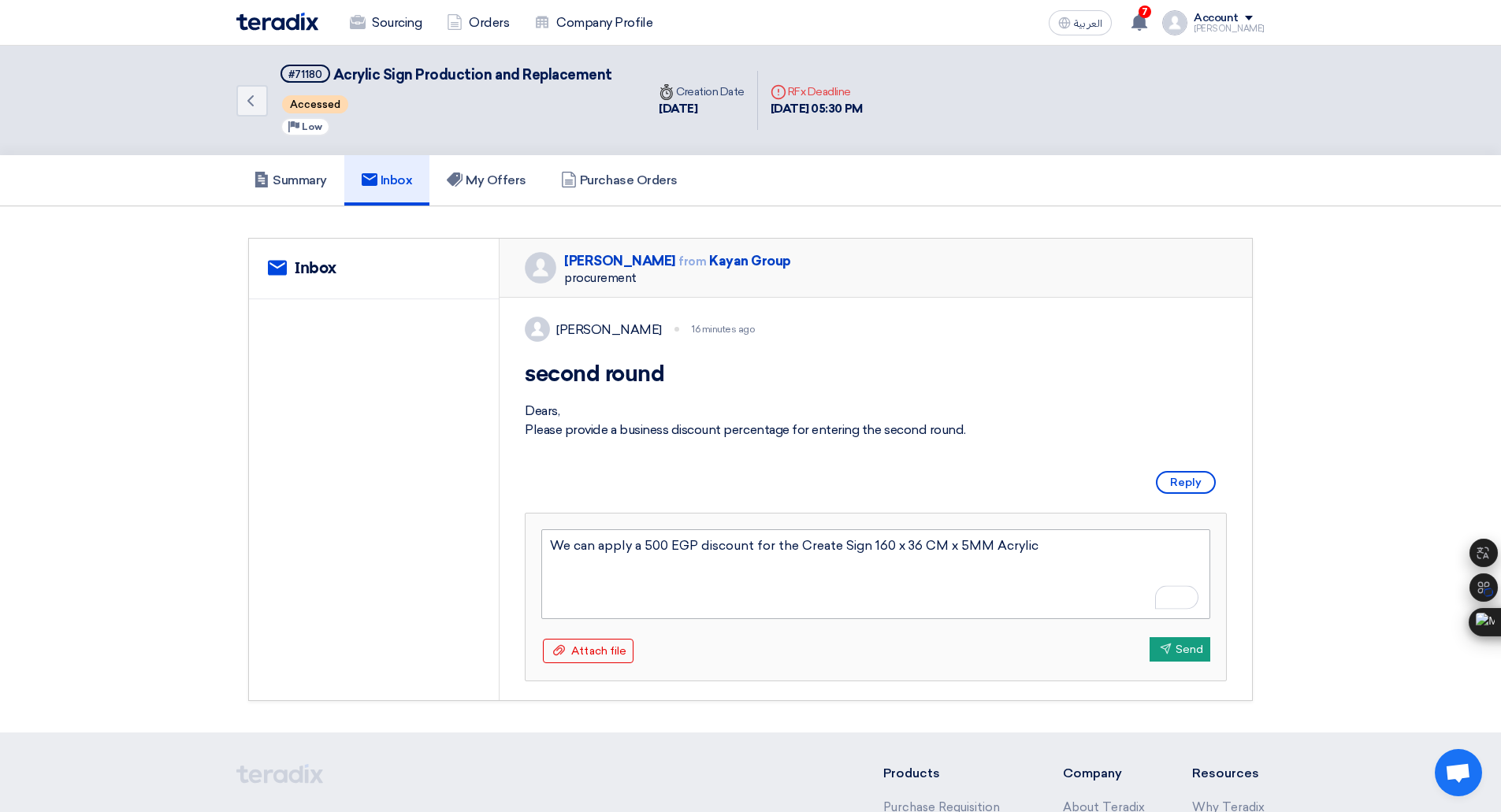
click at [841, 565] on textarea "We can apply a 500 EGP discount for the Create Sign 160 x 36 CM x 5MM Acrylic" at bounding box center [876, 574] width 669 height 90
click at [1014, 571] on textarea "We can apply a 500 EGP discount for the Sign 160 x 36 CM x 5MM Acrylic" at bounding box center [876, 574] width 669 height 90
click at [1018, 563] on textarea "We can apply a 500 EGP discount for the Sign 160 x 36 CM x 5MM Acrylic" at bounding box center [876, 574] width 669 height 90
type textarea "We can apply a 500 EGP discount for the Sign 160 x 36 CM x 5MM Acrylic to"
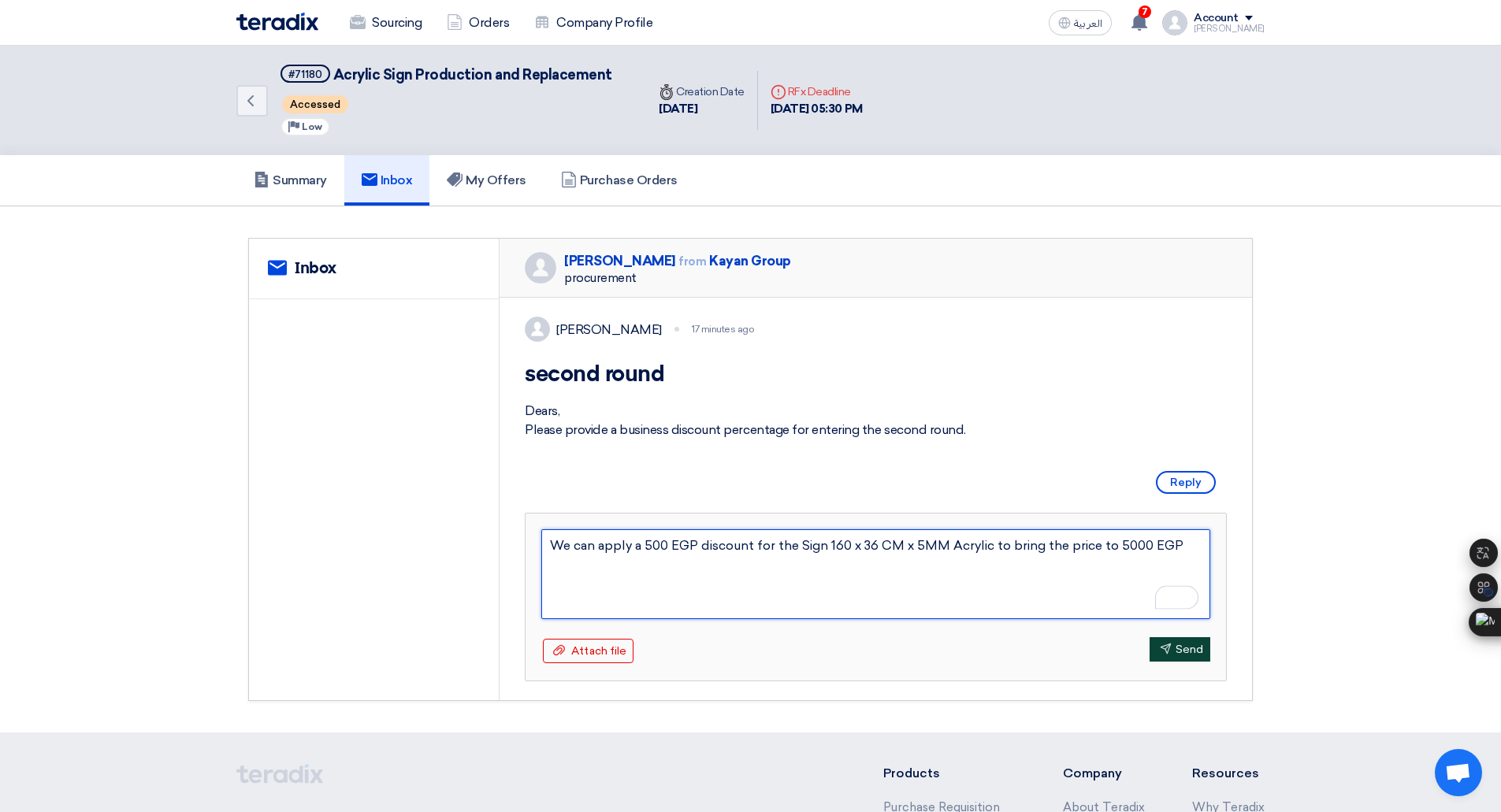
type textarea "We can apply a 500 EGP discount for the Sign 160 x 36 CM x 5MM Acrylic to bring…"
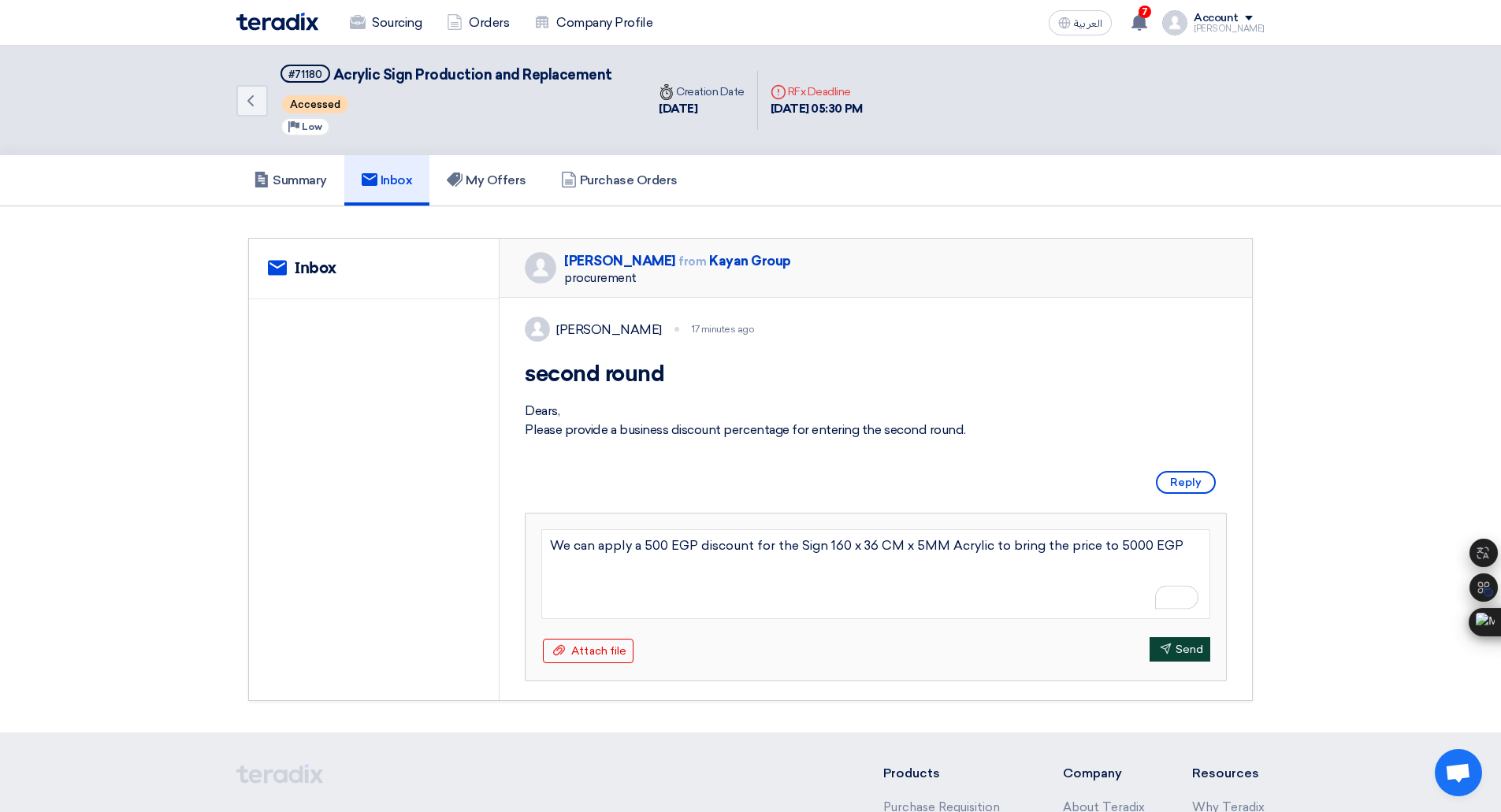
click at [1160, 654] on icon "Send" at bounding box center [1166, 648] width 12 height 12
